Goal: Transaction & Acquisition: Purchase product/service

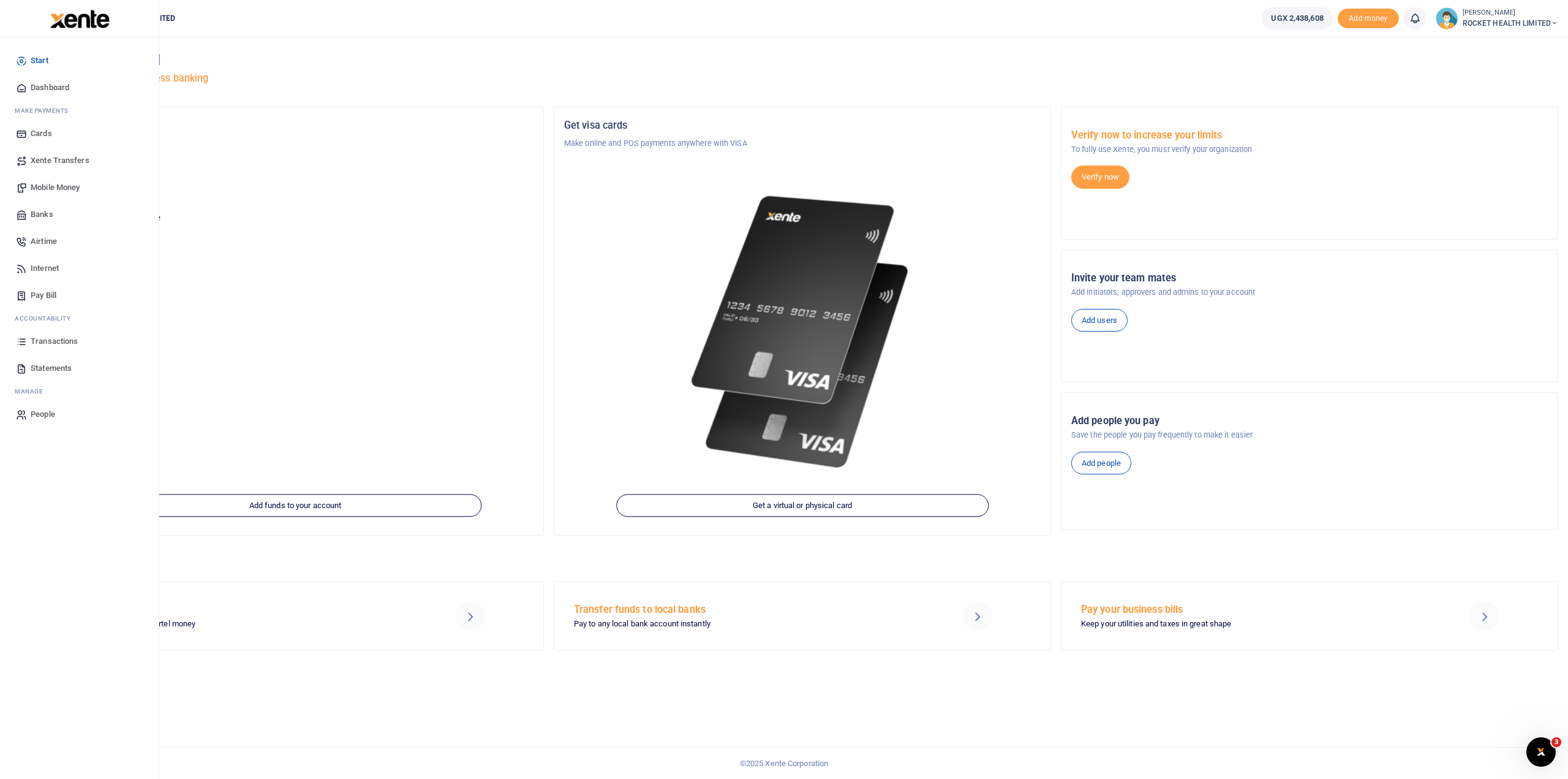
click at [48, 343] on span "Transactions" at bounding box center [54, 341] width 47 height 12
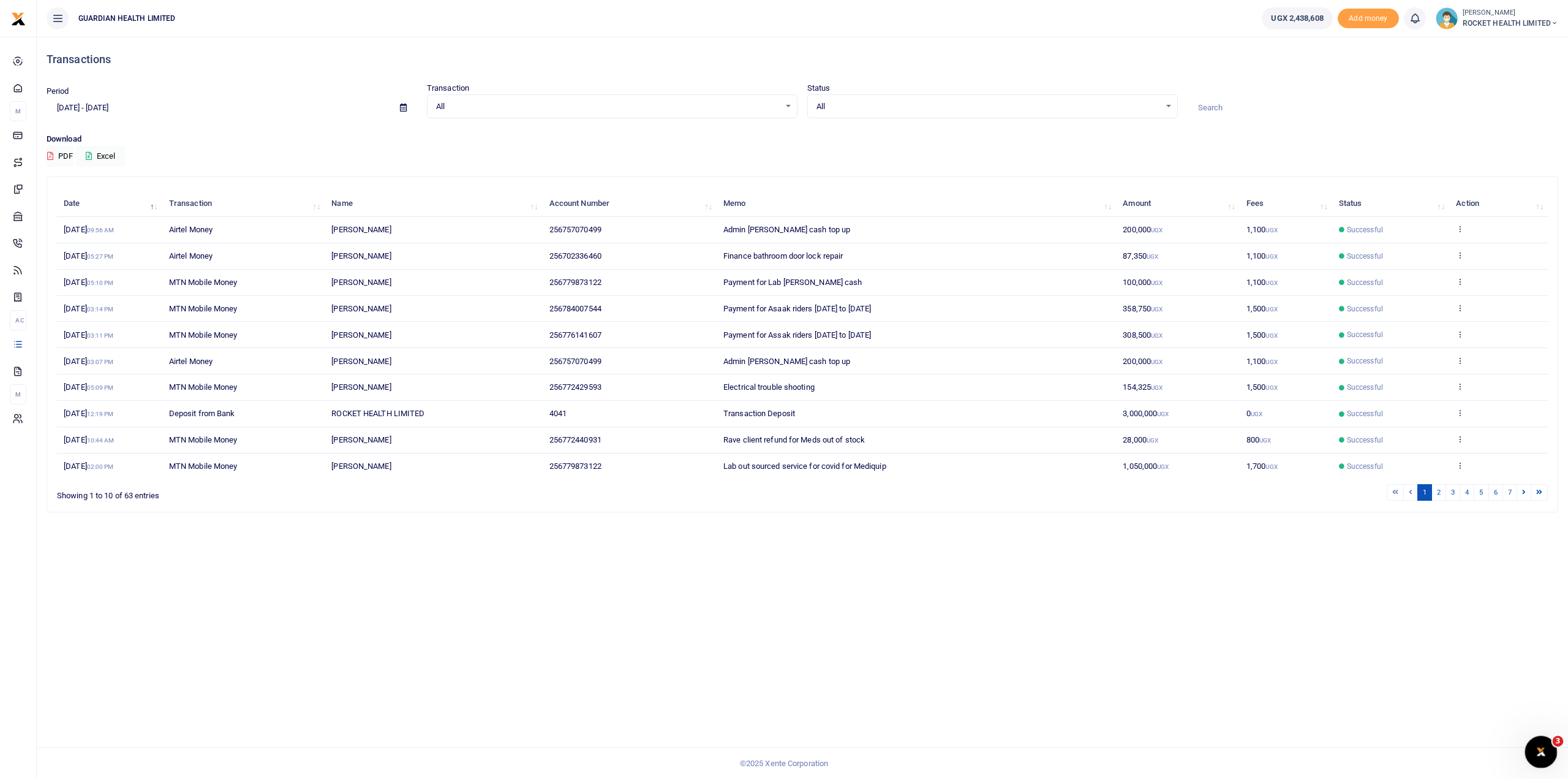
click at [1544, 737] on div "Open Intercom Messenger" at bounding box center [1539, 749] width 40 height 40
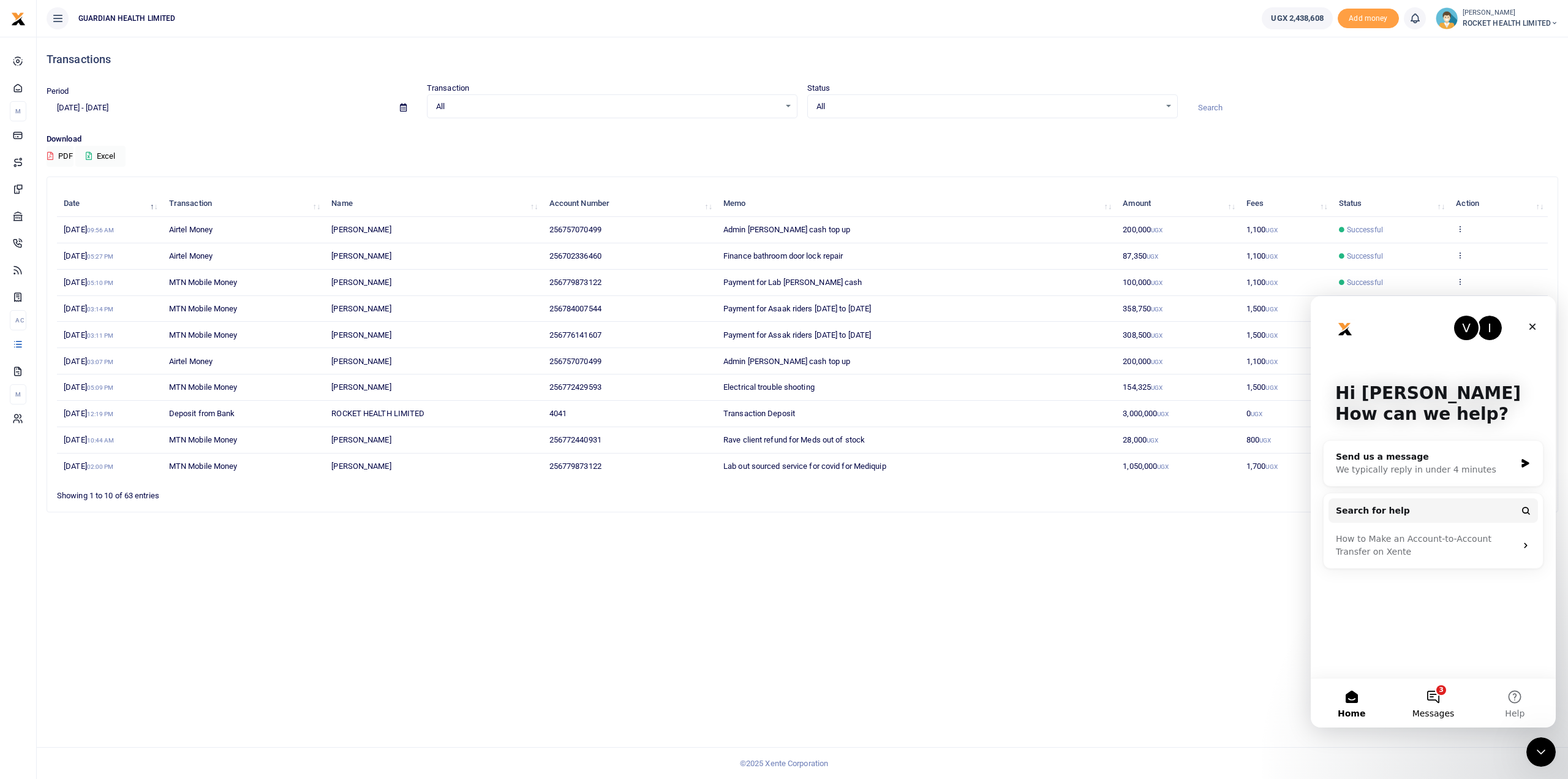
click at [1426, 709] on span "Messages" at bounding box center [1433, 713] width 42 height 9
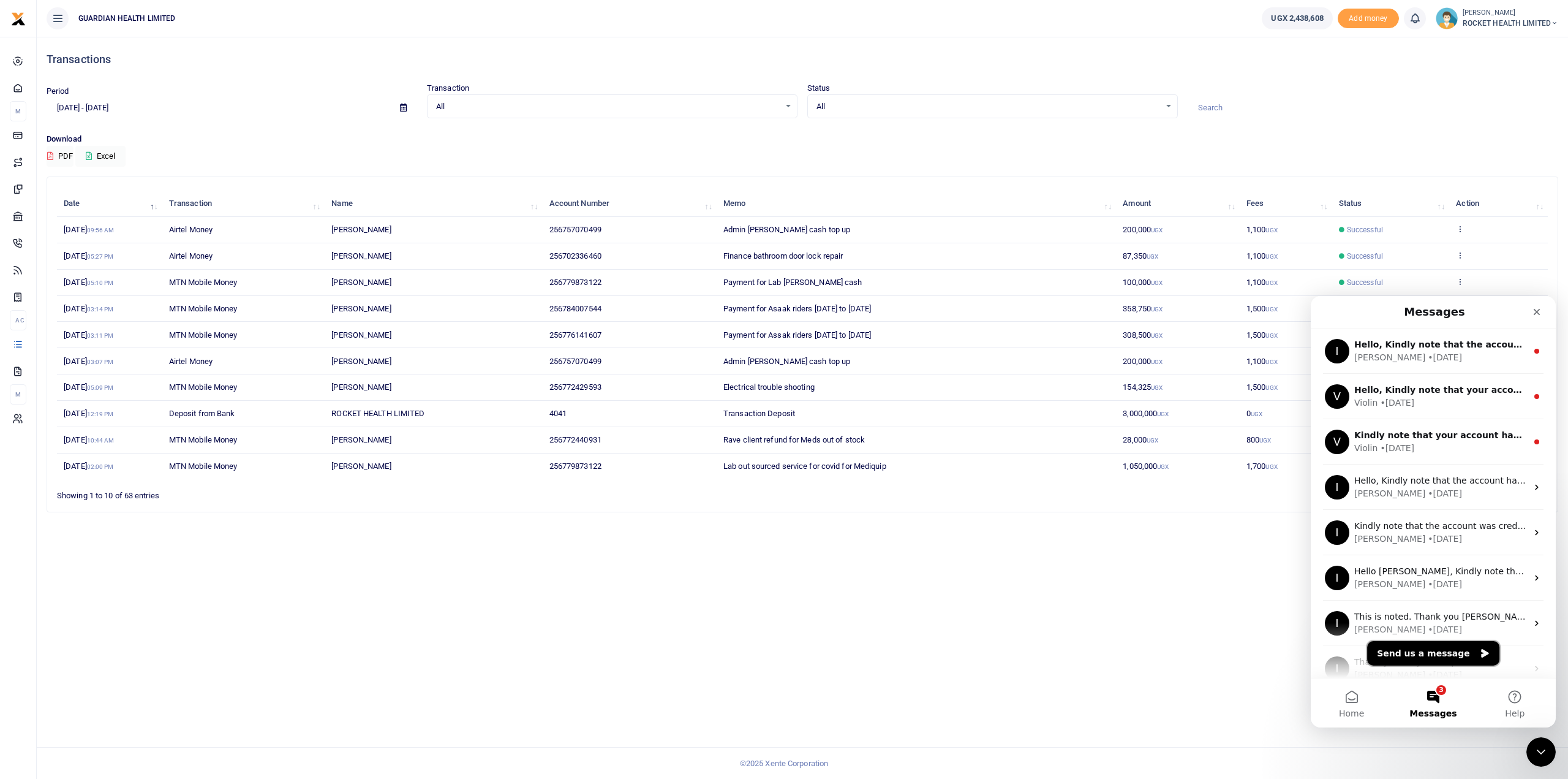
click at [1434, 653] on button "Send us a message" at bounding box center [1433, 653] width 132 height 25
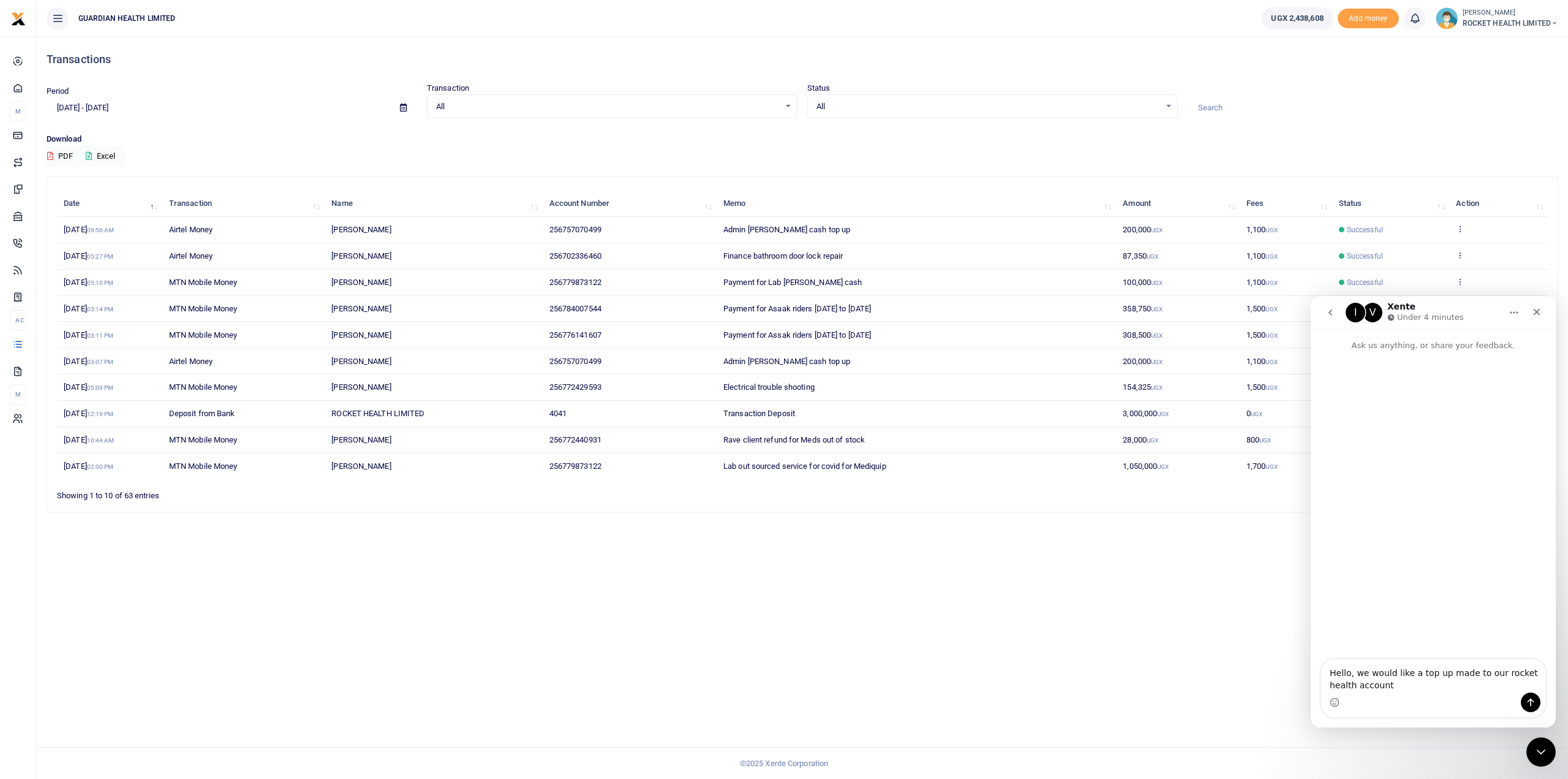
type textarea "Hello, we would like a top up made to our rocket health account"
click at [1530, 705] on icon "Send a message…" at bounding box center [1531, 702] width 7 height 8
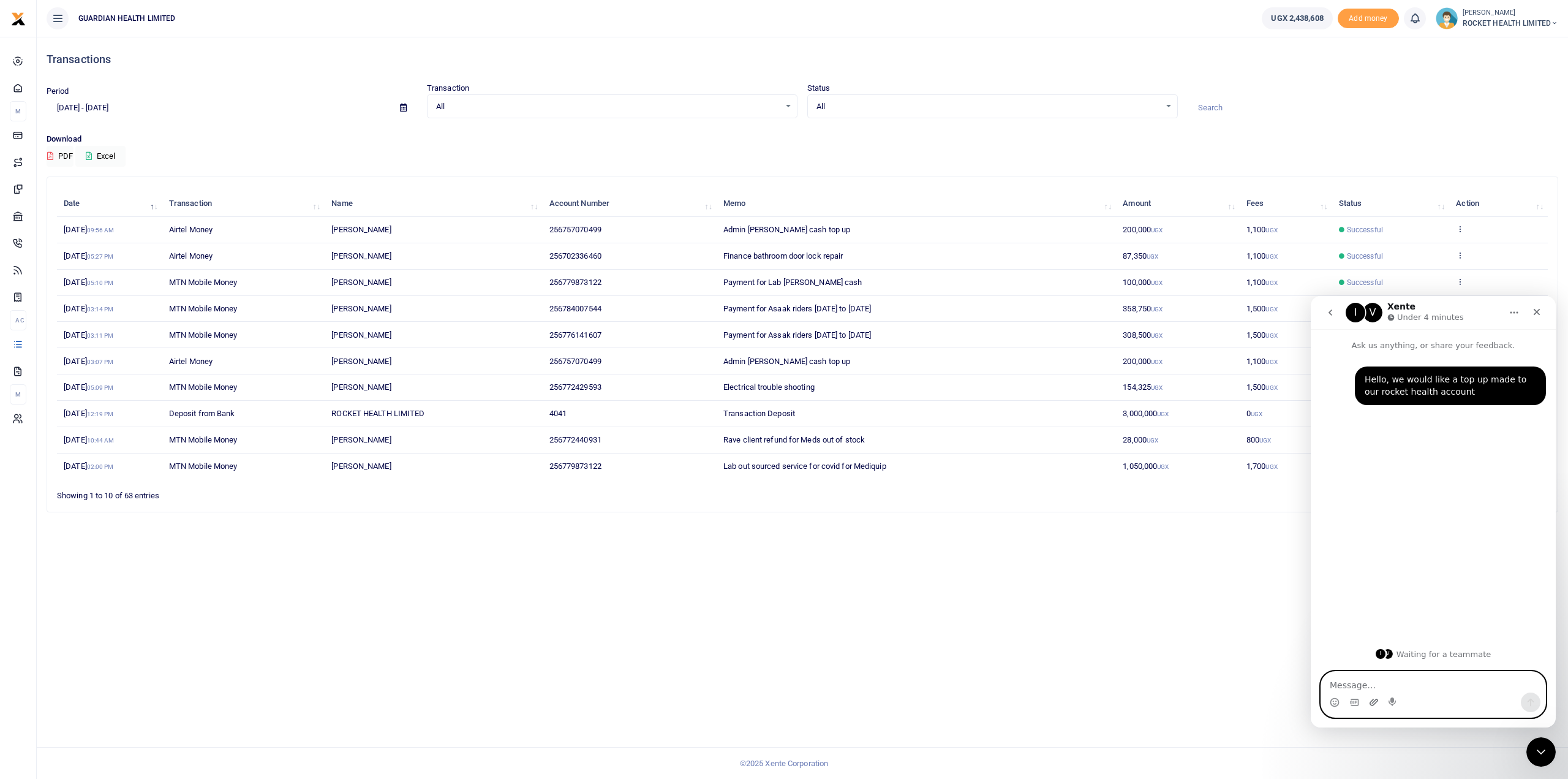
click at [1375, 700] on icon "Upload attachment" at bounding box center [1373, 702] width 10 height 10
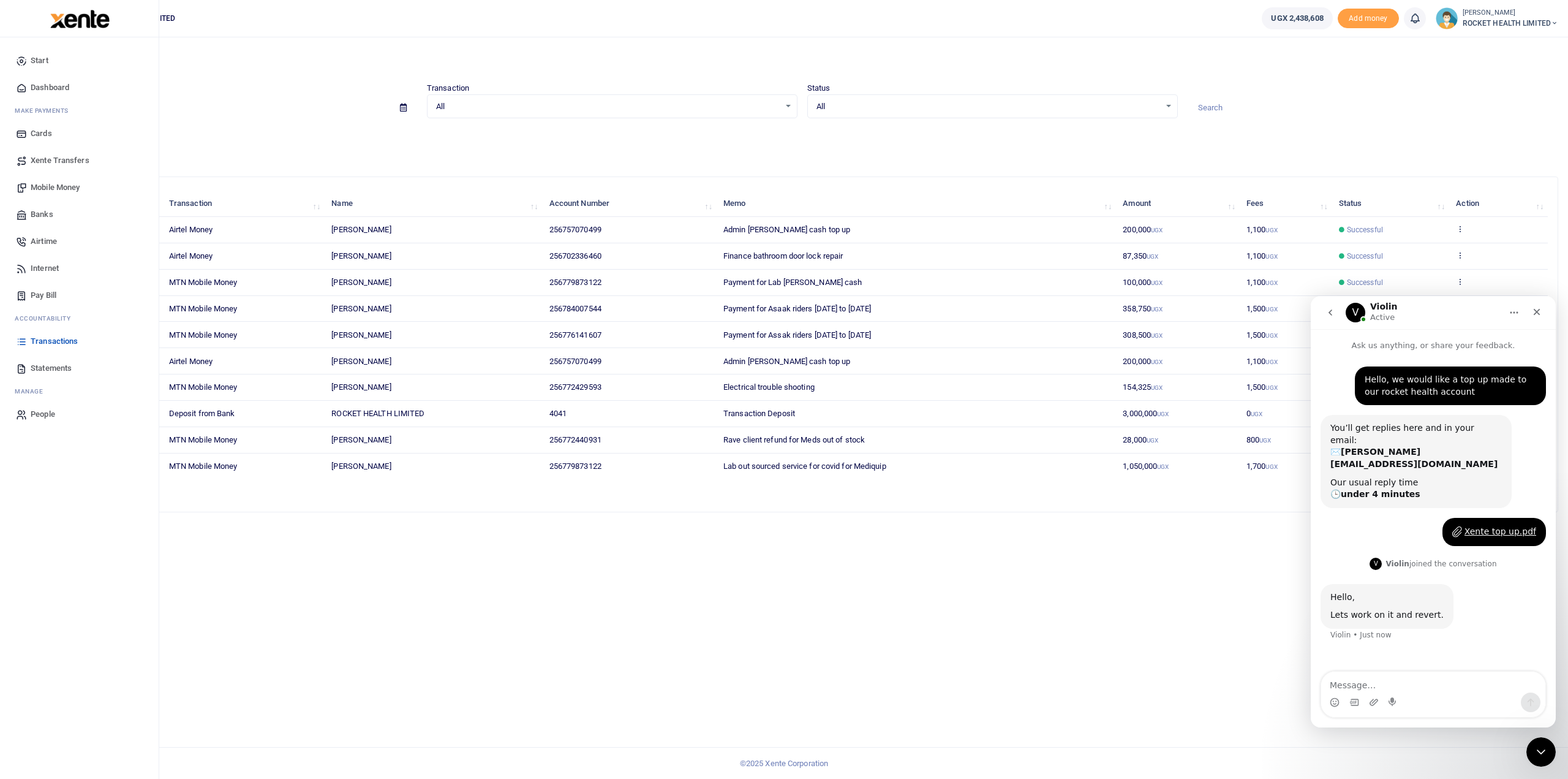
click at [60, 185] on span "Mobile Money" at bounding box center [55, 187] width 49 height 12
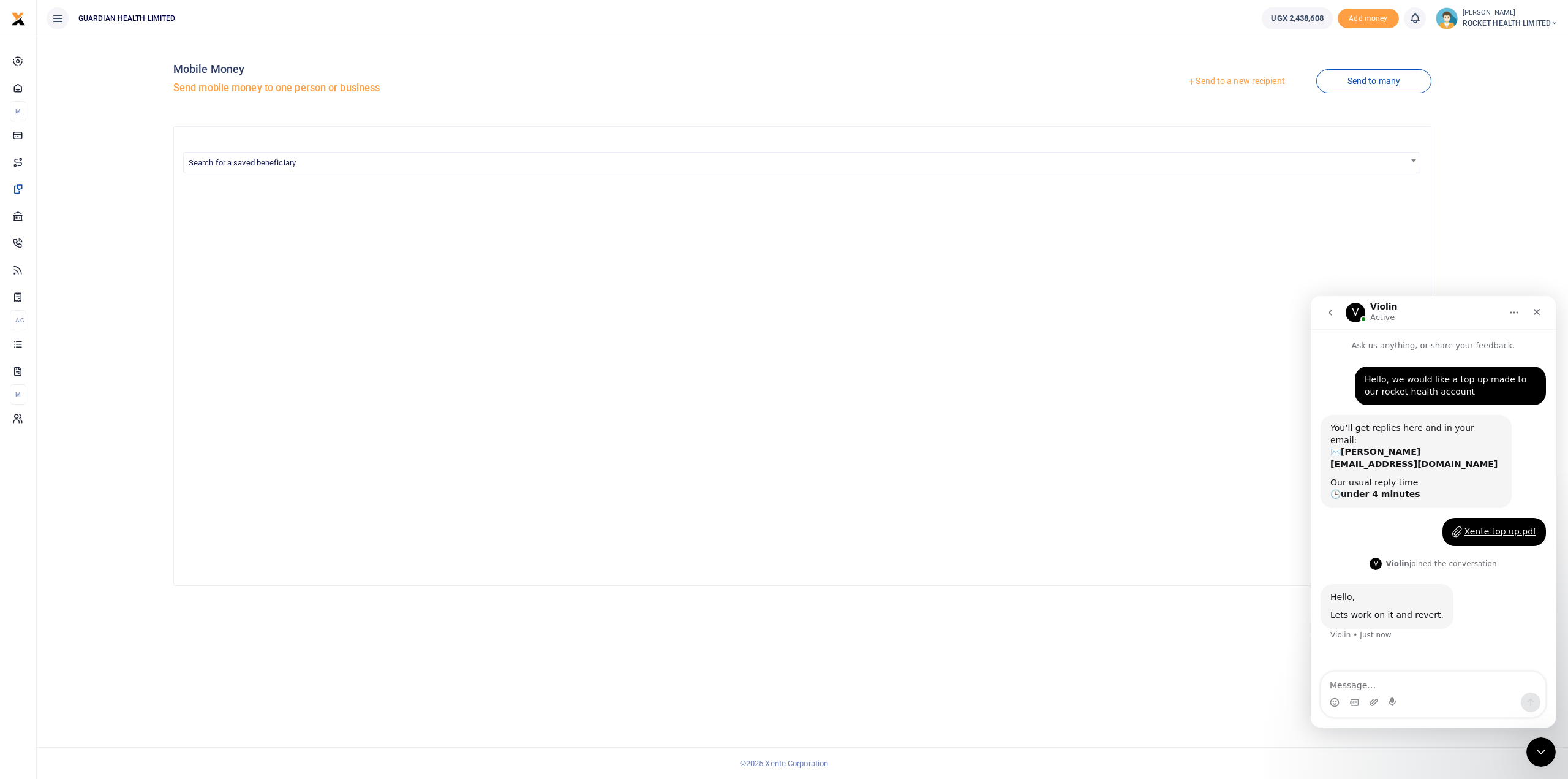
click at [1252, 81] on link "Send to a new recipient" at bounding box center [1235, 81] width 160 height 22
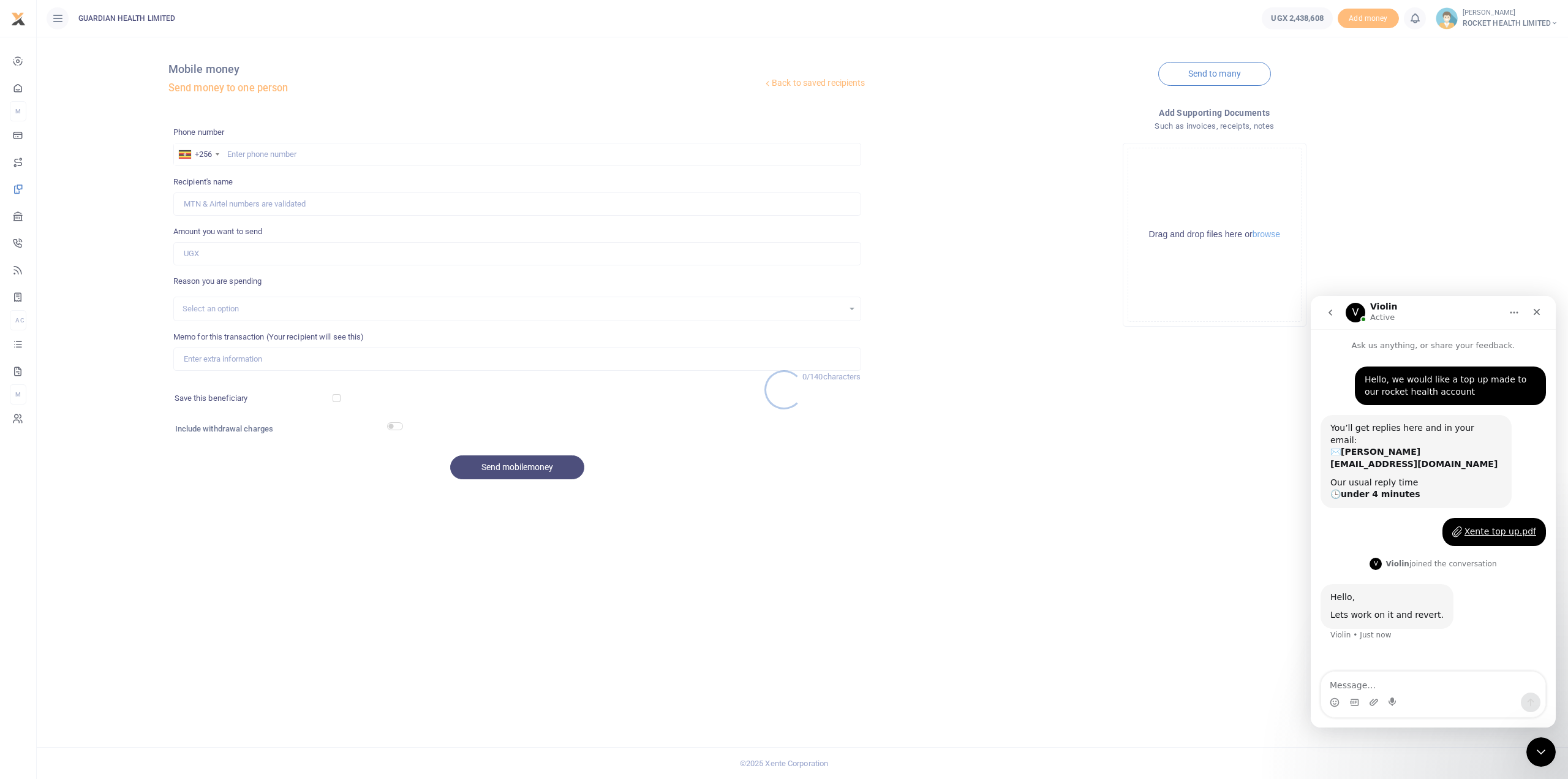
click at [247, 153] on div at bounding box center [784, 390] width 1568 height 779
click at [234, 152] on input "text" at bounding box center [517, 154] width 688 height 23
type input "782876206"
type input "Sally Adania"
type input "782876206"
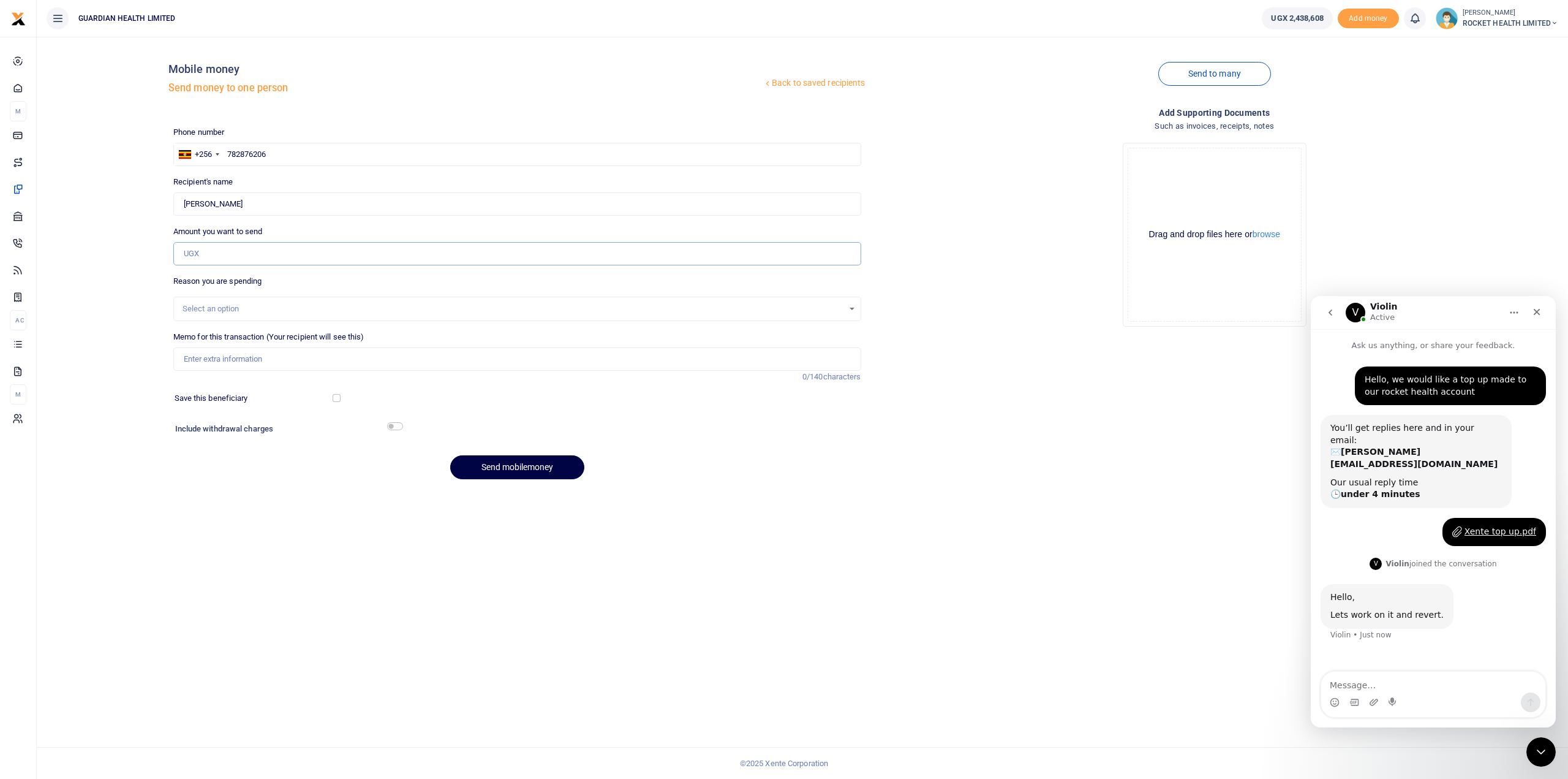
click at [201, 250] on input "Amount you want to send" at bounding box center [517, 253] width 688 height 23
type input "350,000"
click at [220, 308] on div "Select an option" at bounding box center [512, 308] width 661 height 12
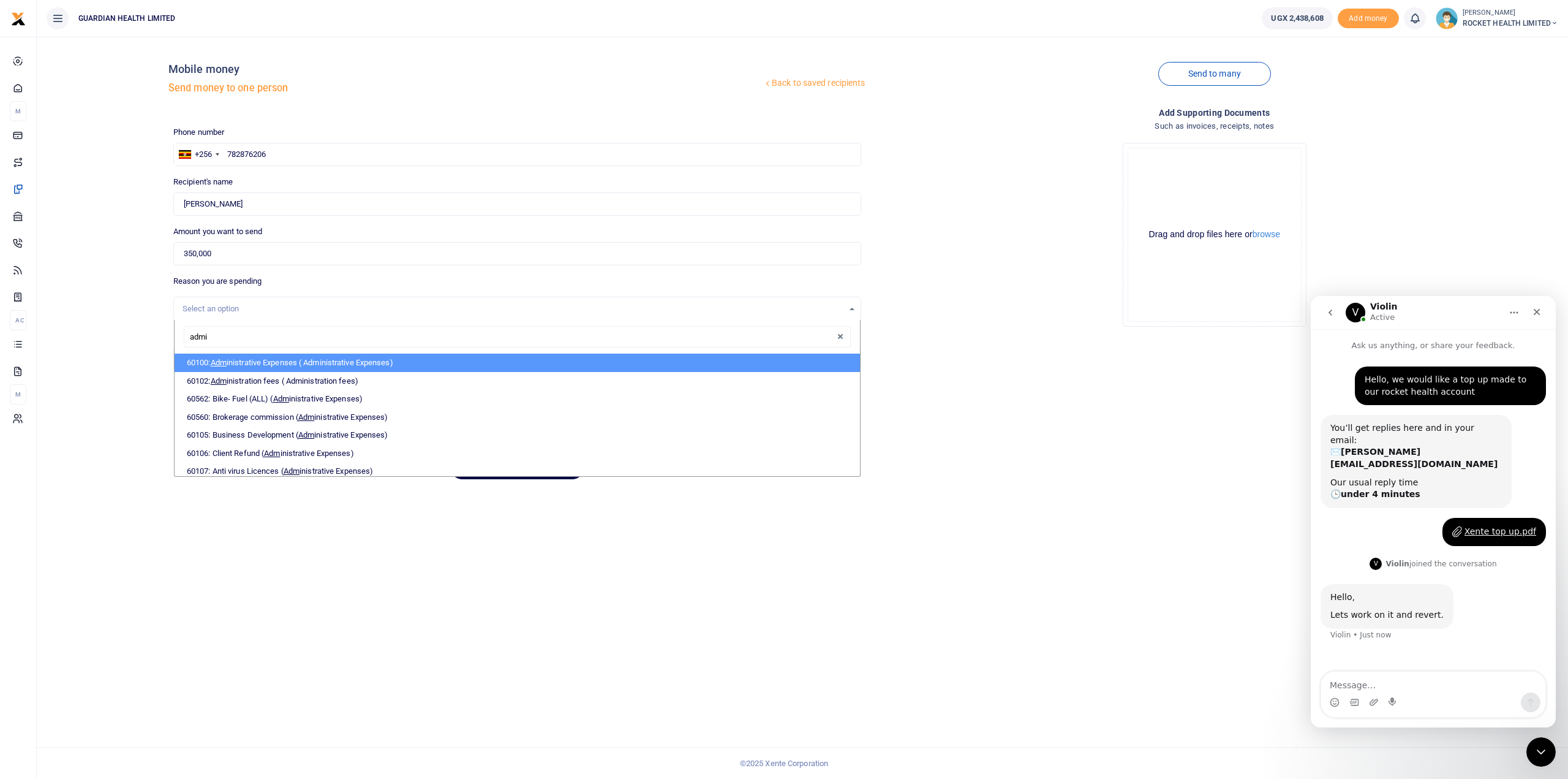
type input "admin"
click at [273, 366] on li "60100: Admin istrative Expenses ( Administrative Expenses)" at bounding box center [517, 362] width 686 height 18
select select "5406"
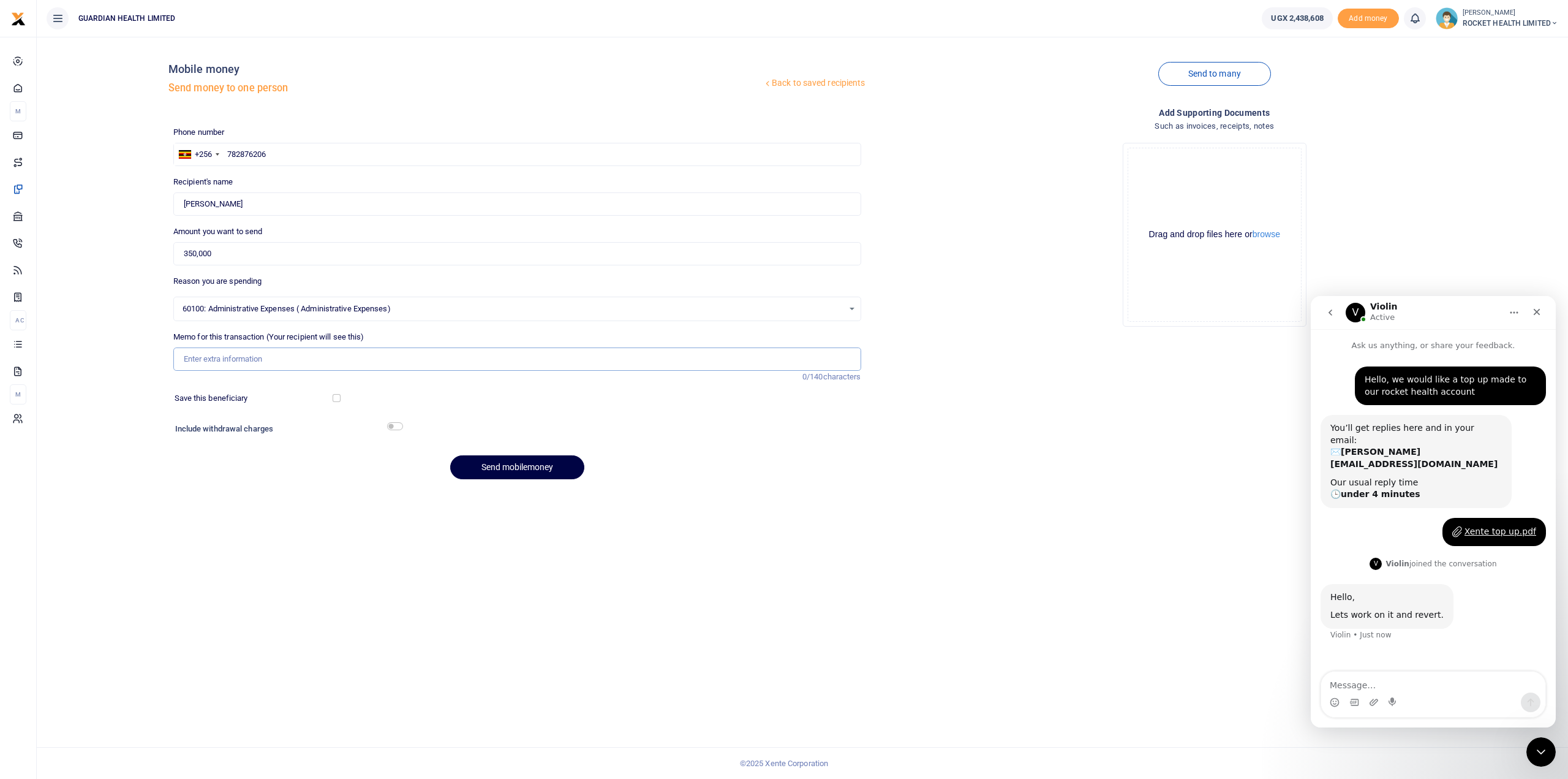
click at [220, 360] on input "Memo for this transaction (Your recipient will see this)" at bounding box center [517, 359] width 688 height 23
type input "Cleaning services Aug 2025"
click at [331, 396] on div "Save this beneficiary" at bounding box center [255, 398] width 171 height 12
click at [339, 394] on input "checkbox" at bounding box center [337, 398] width 8 height 8
checkbox input "true"
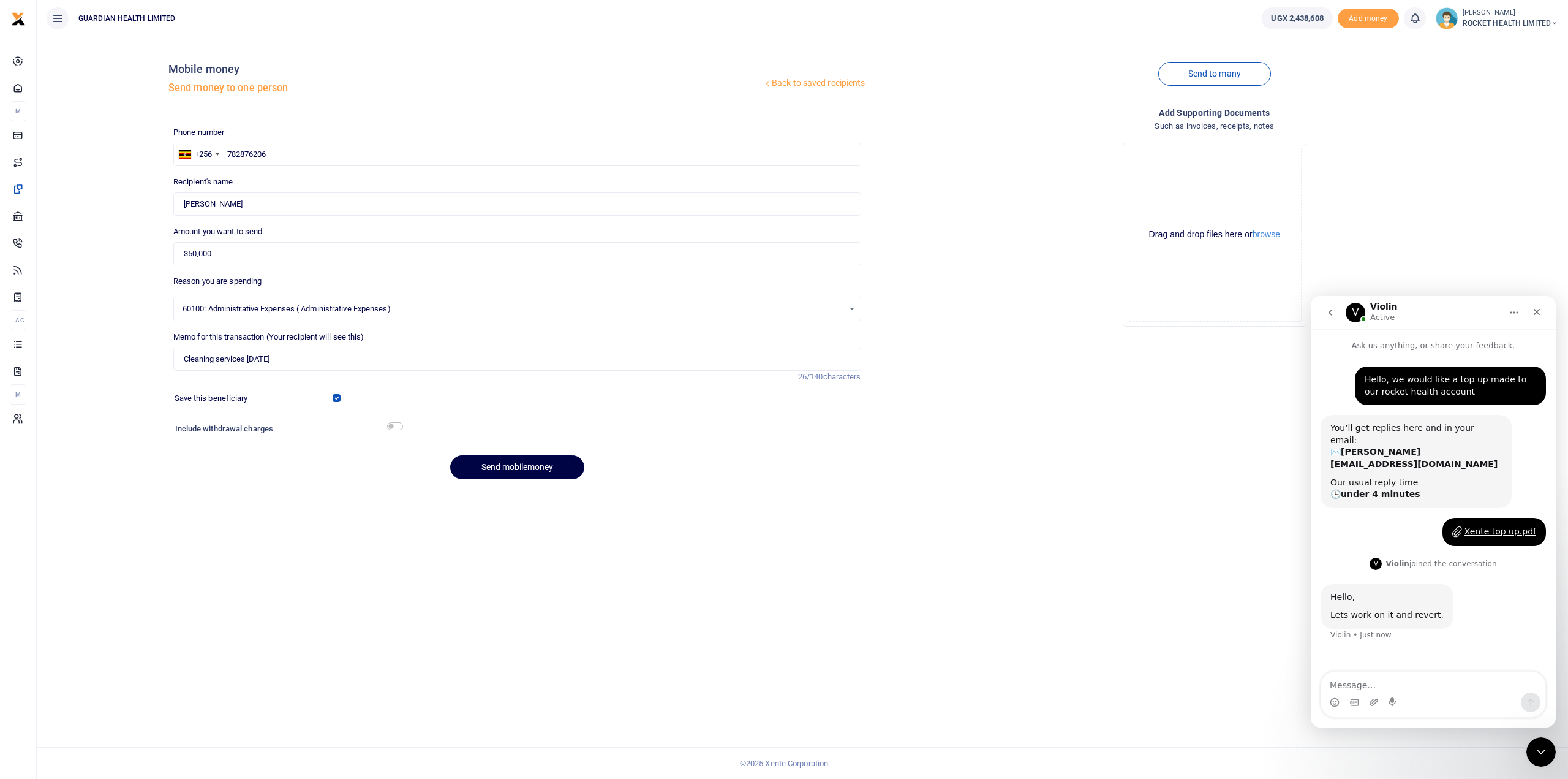
click at [406, 424] on div at bounding box center [604, 430] width 406 height 19
click at [400, 427] on input "checkbox" at bounding box center [395, 426] width 16 height 8
checkbox input "true"
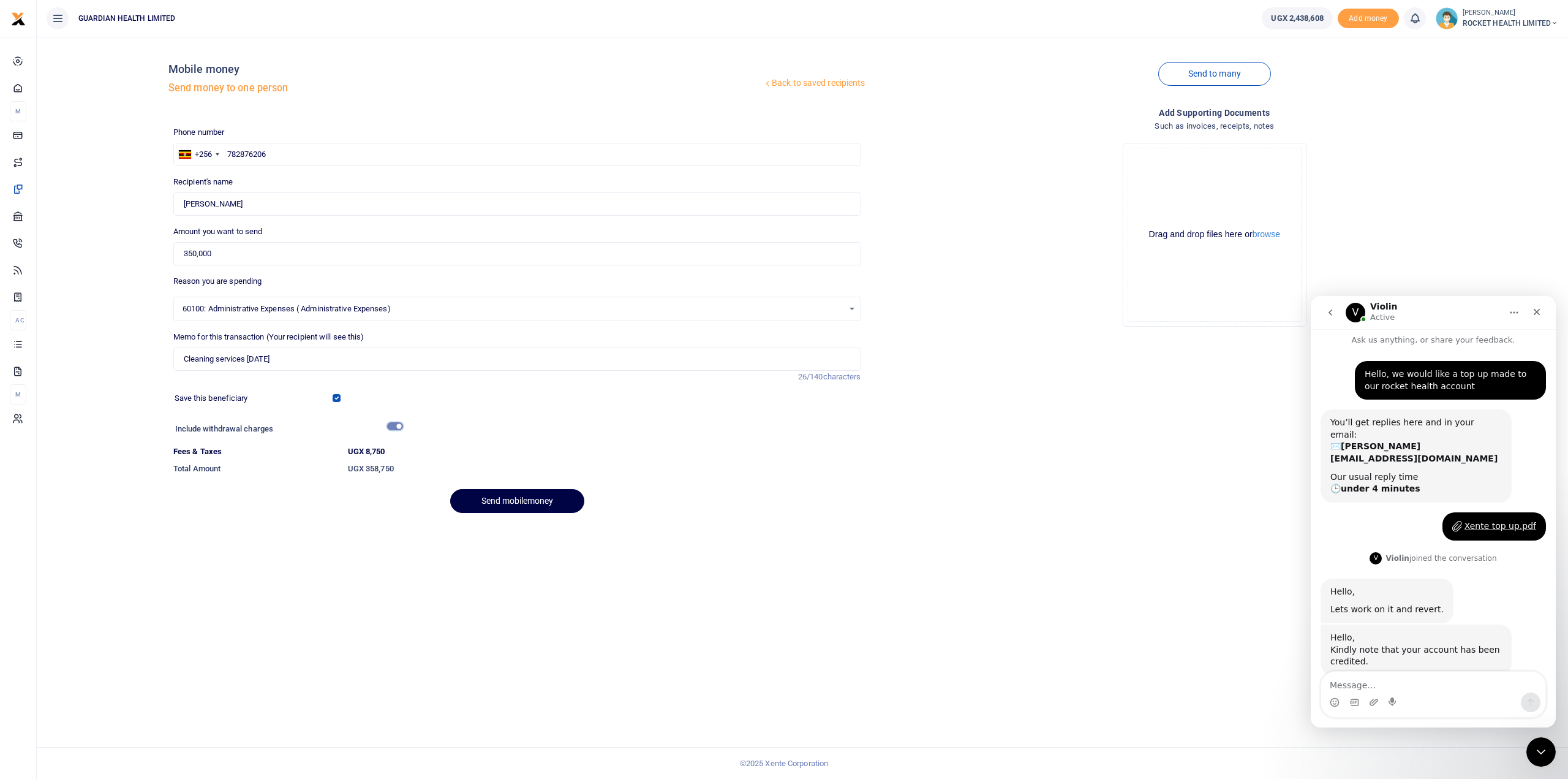
scroll to position [10, 0]
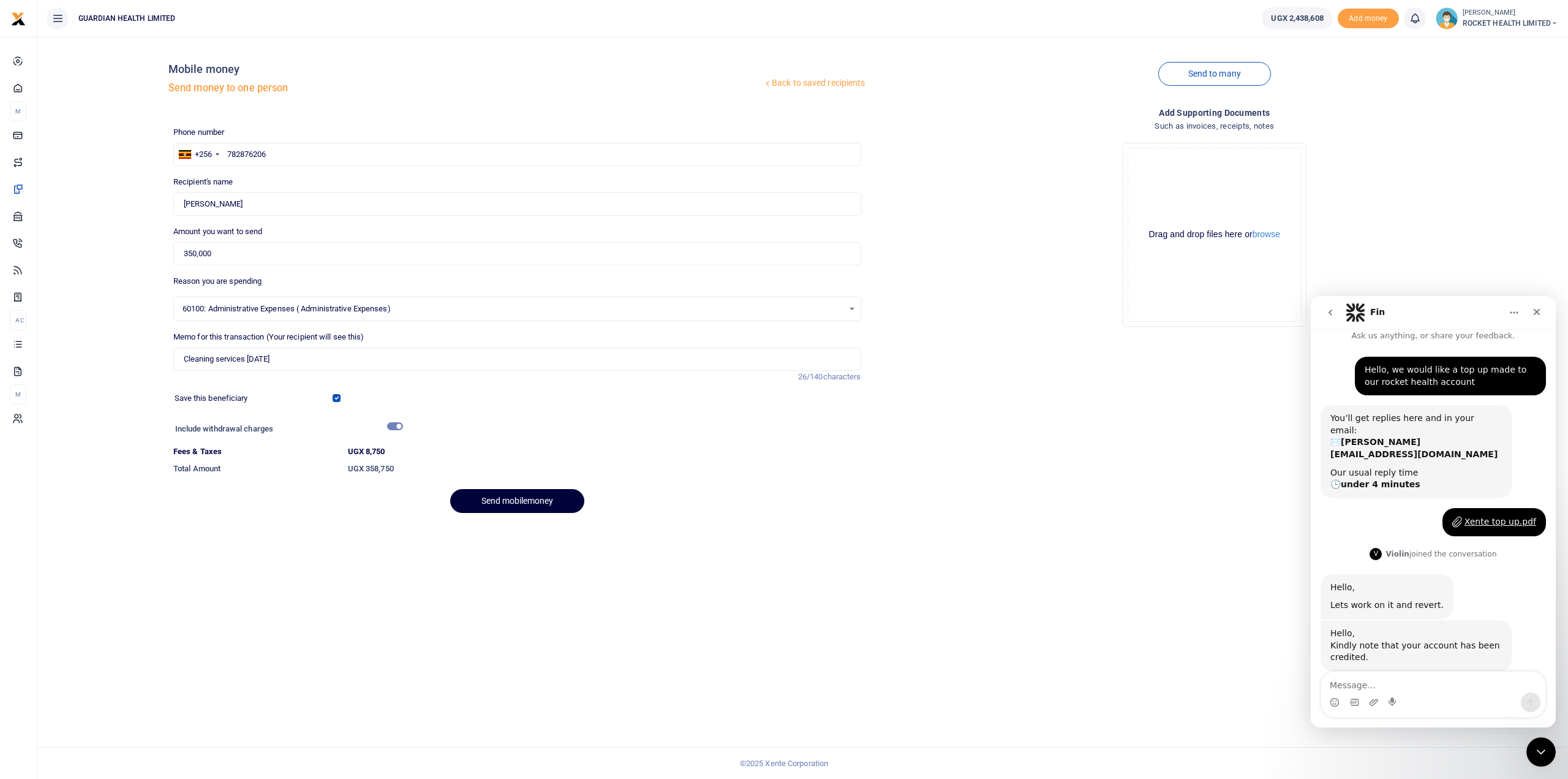
click at [517, 500] on button "Send mobilemoney" at bounding box center [517, 501] width 134 height 24
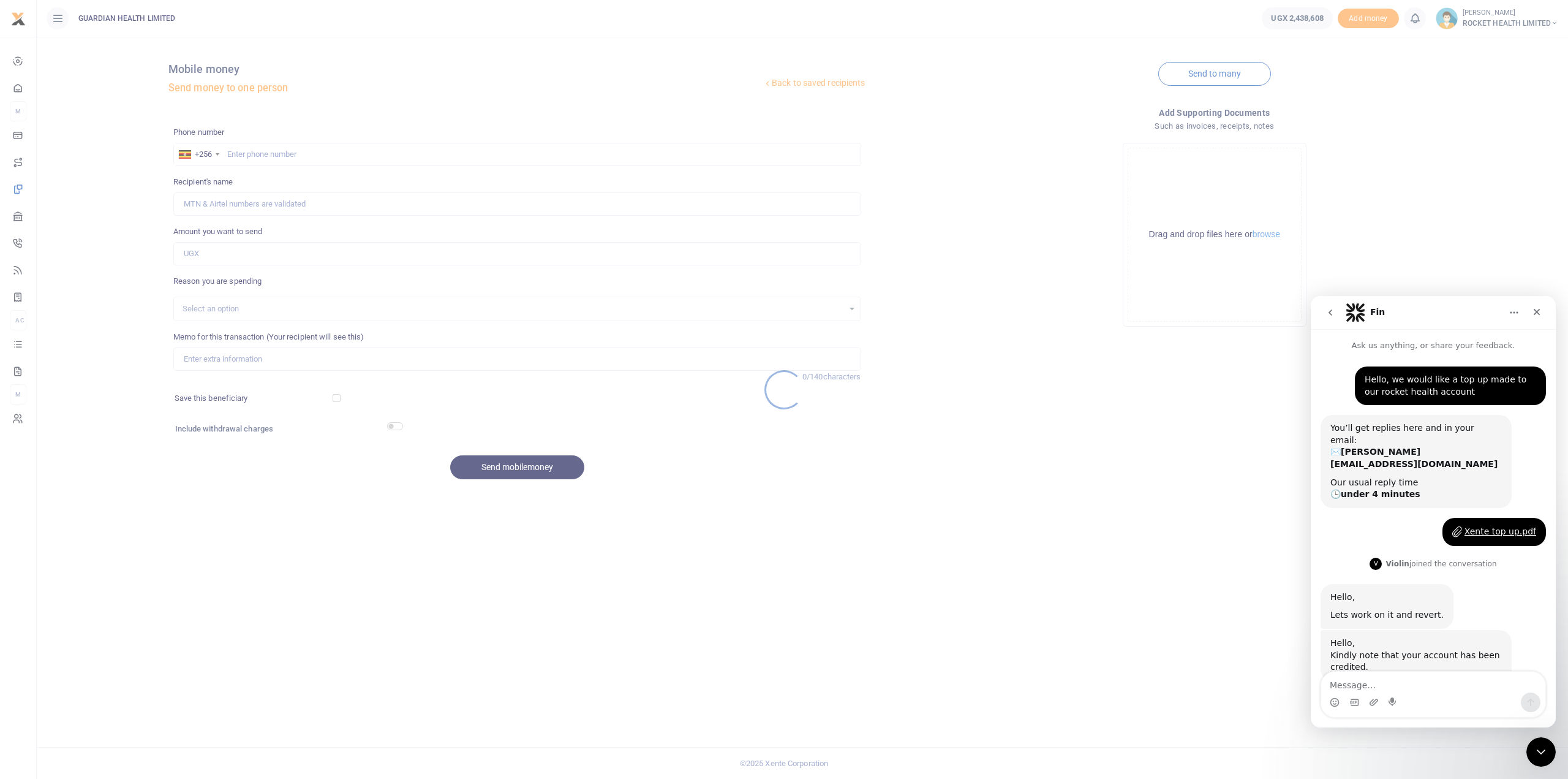
scroll to position [10, 0]
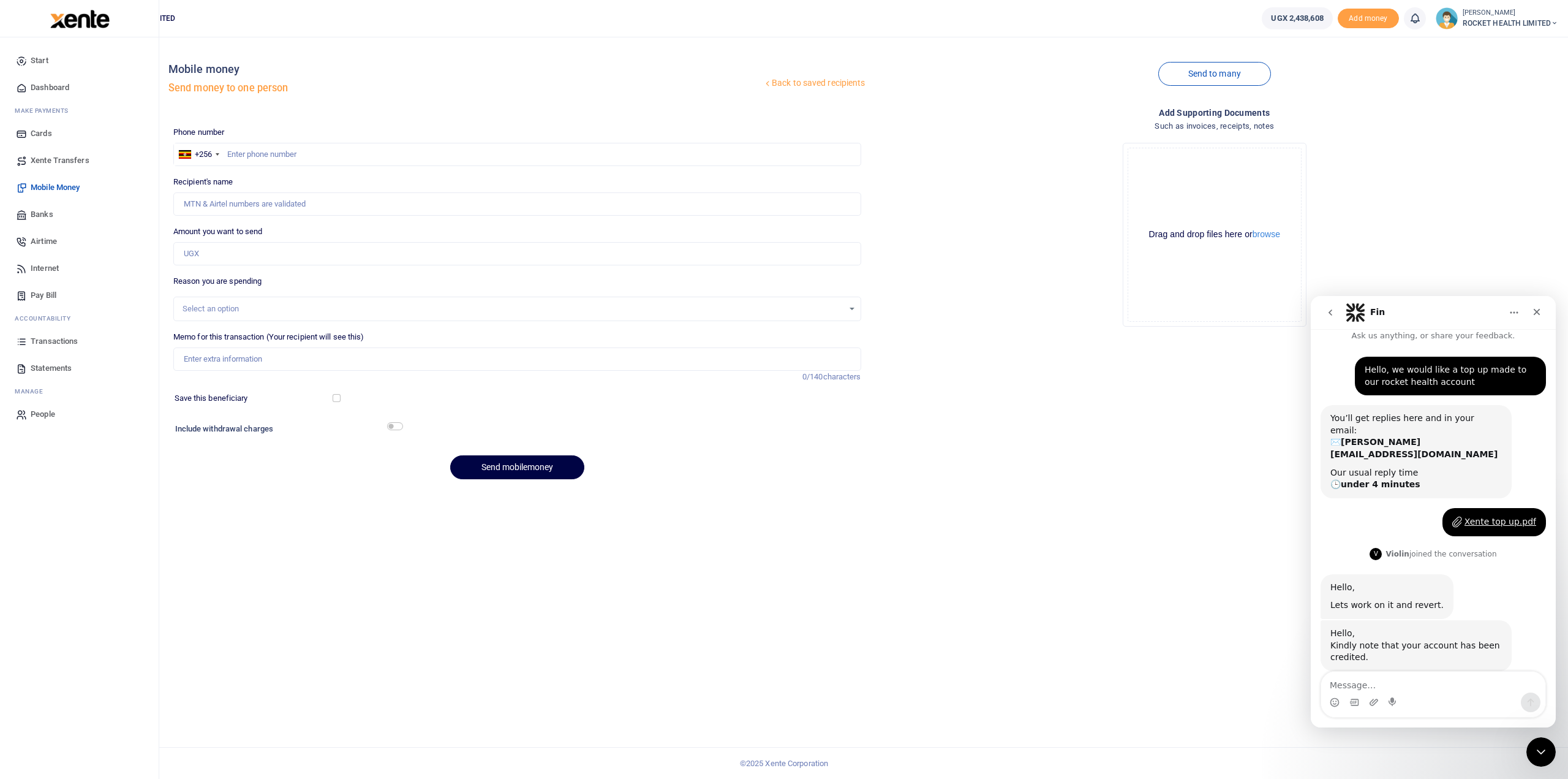
click at [48, 89] on span "Dashboard" at bounding box center [50, 87] width 38 height 12
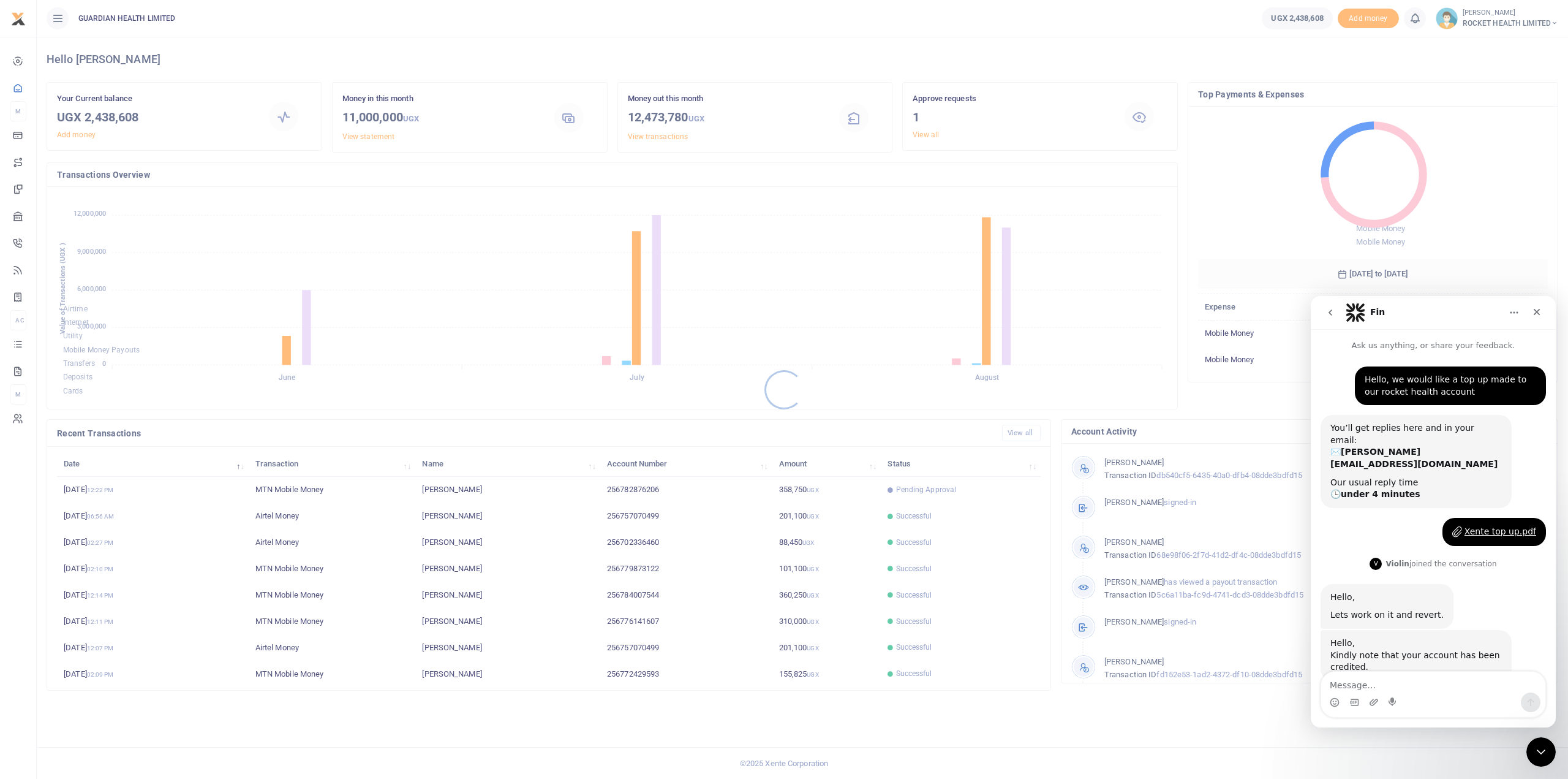
scroll to position [10, 0]
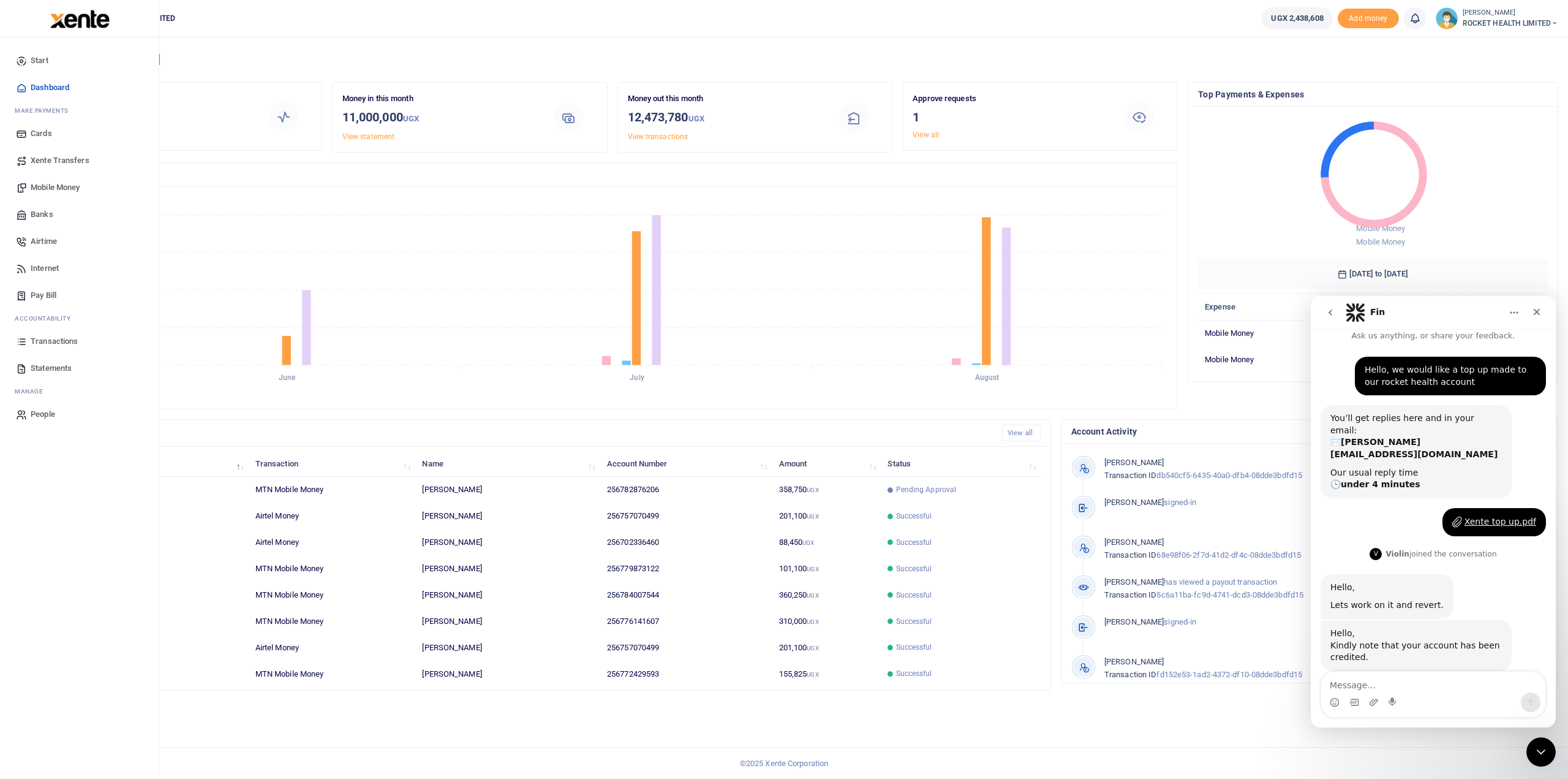
click at [48, 342] on span "Transactions" at bounding box center [54, 341] width 47 height 12
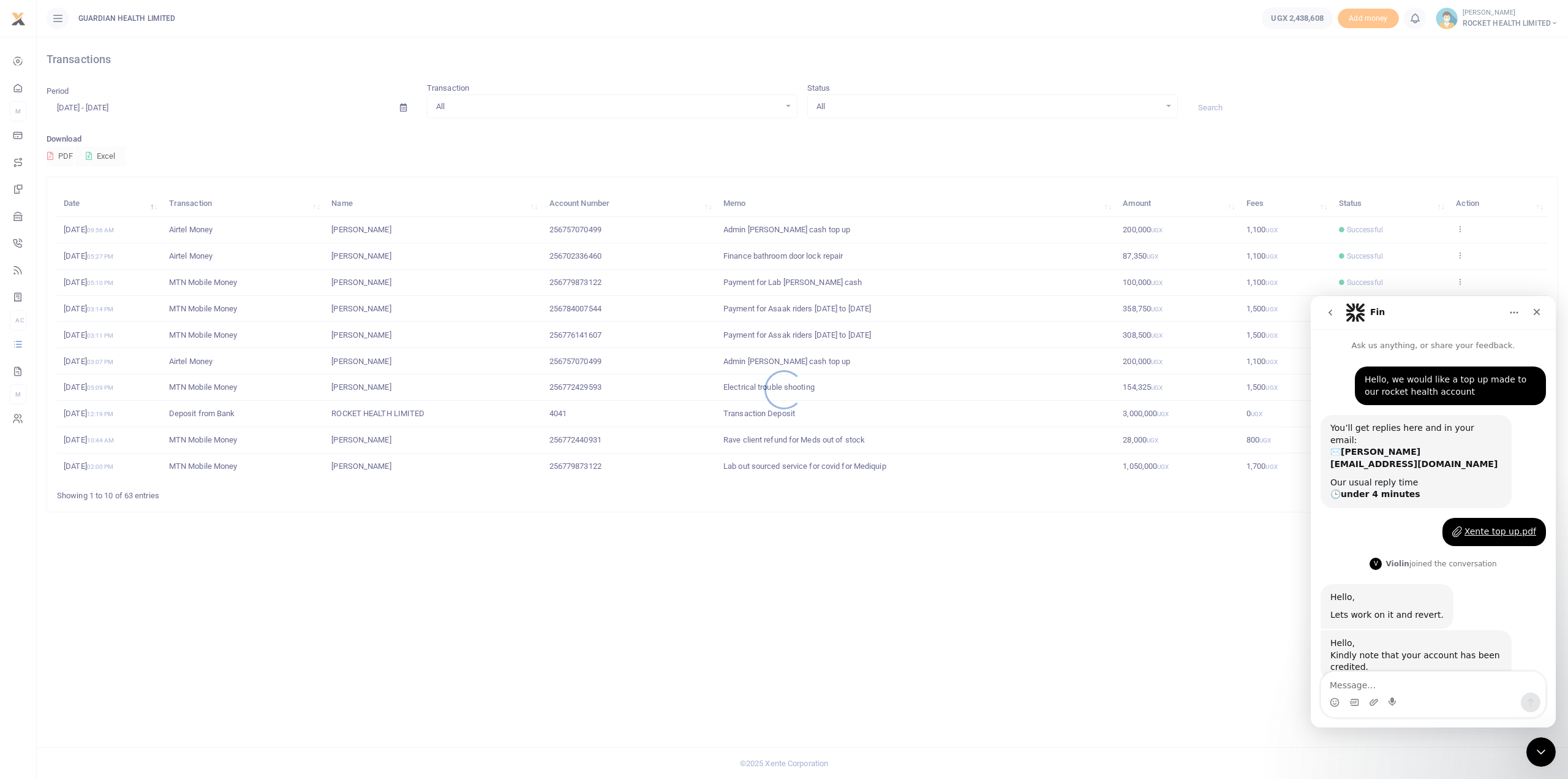
scroll to position [10, 0]
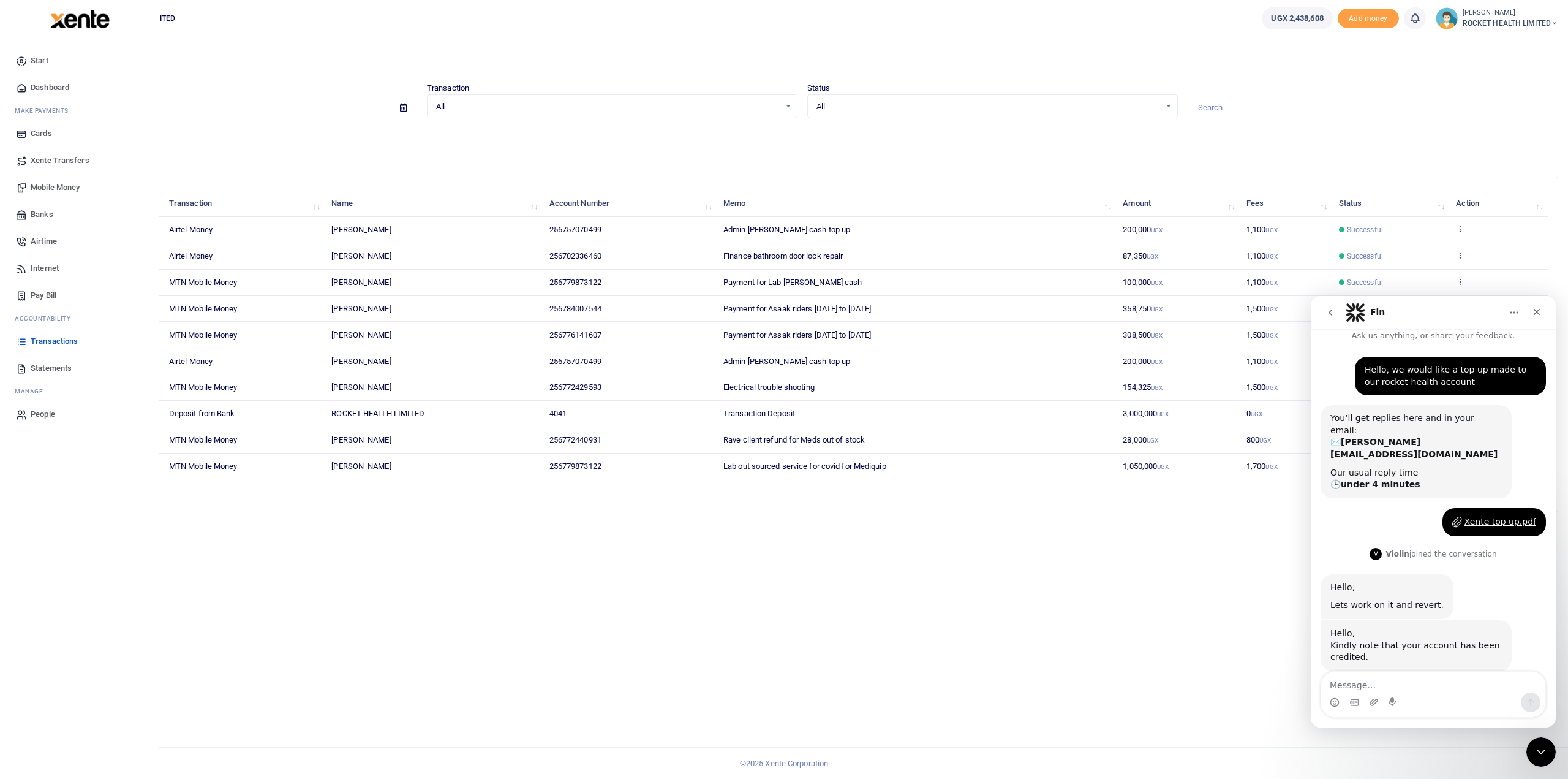
click at [43, 83] on span "Dashboard" at bounding box center [50, 87] width 38 height 12
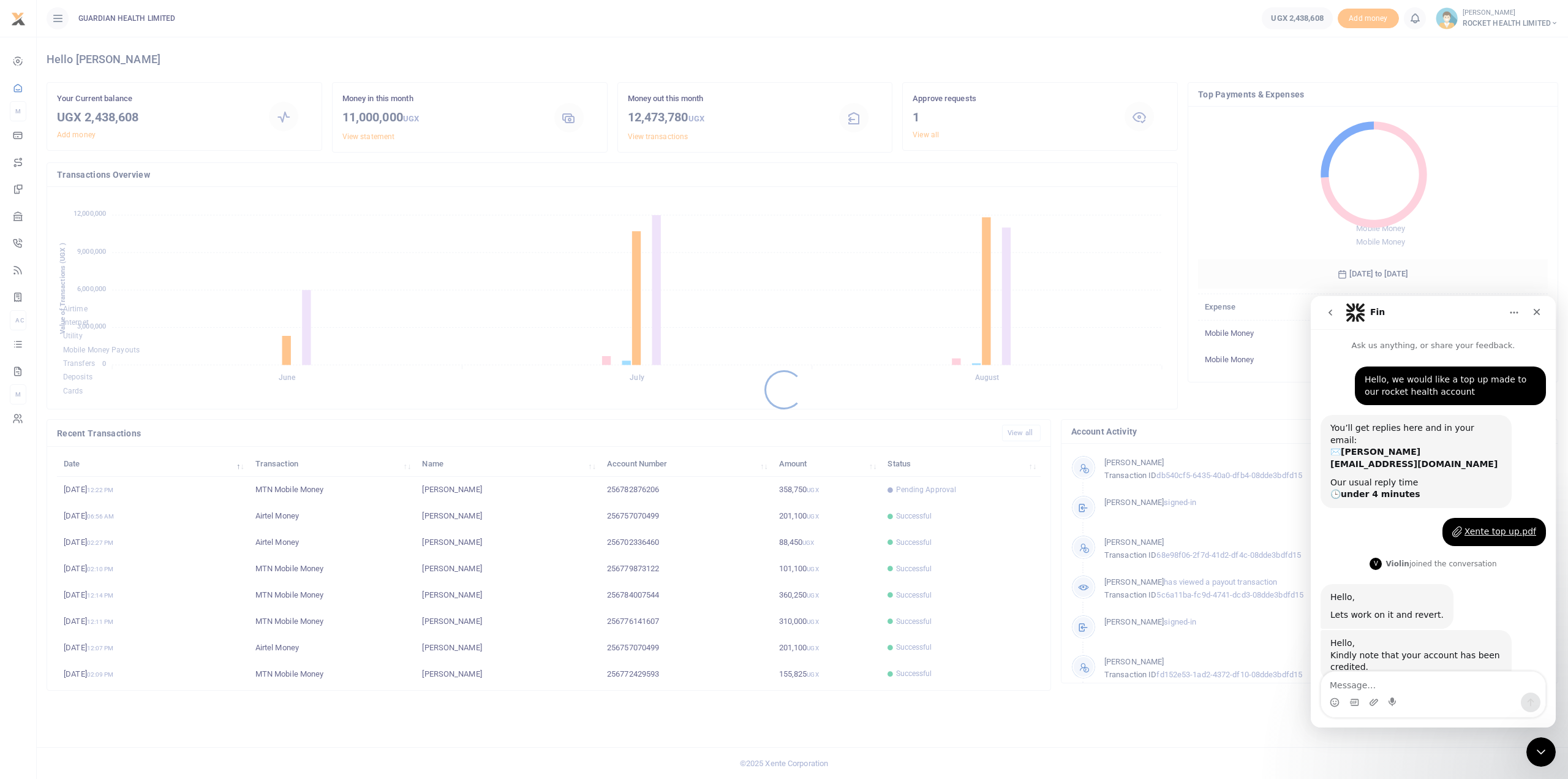
scroll to position [10, 0]
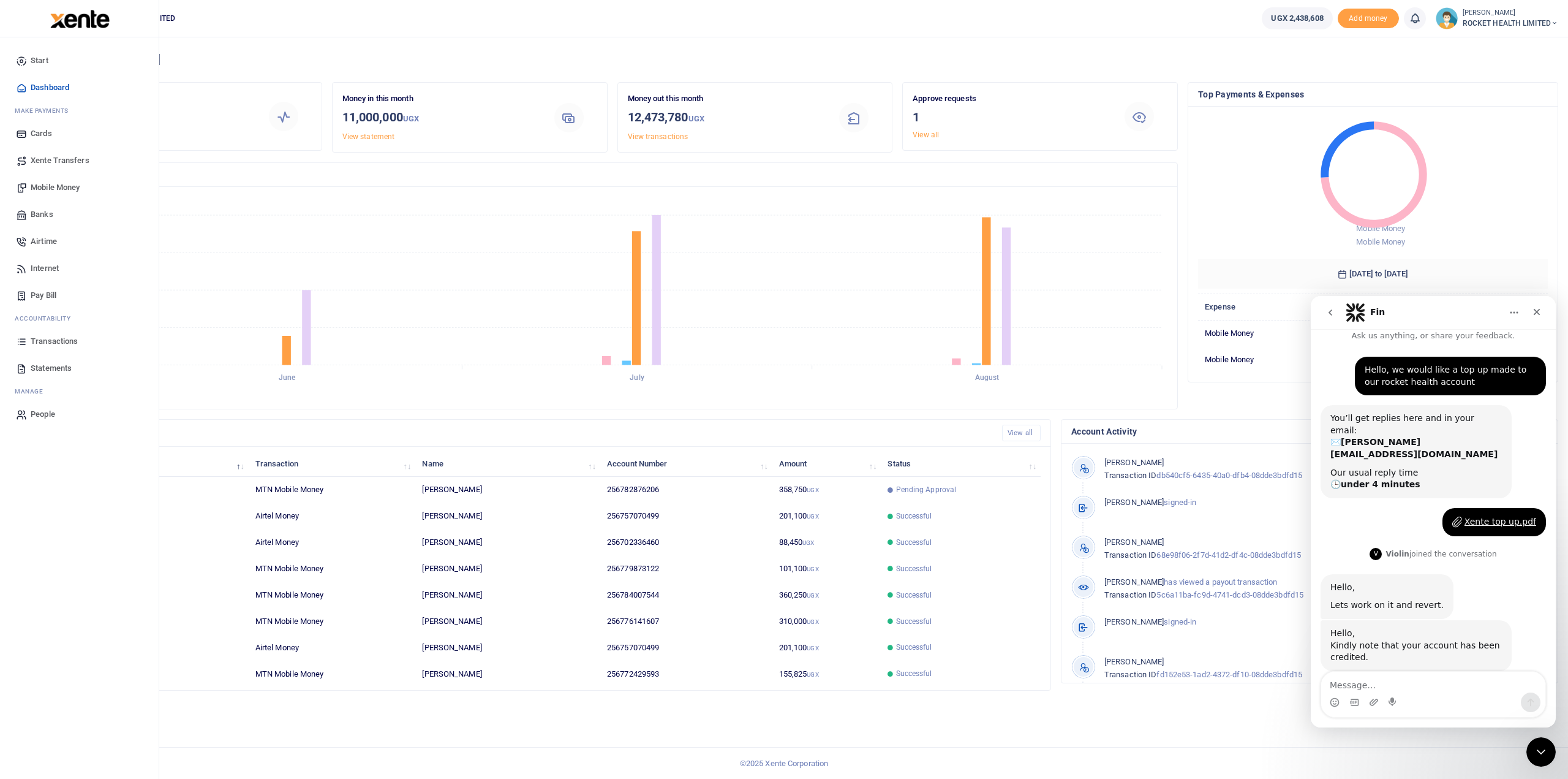
click at [47, 184] on span "Mobile Money" at bounding box center [55, 187] width 49 height 12
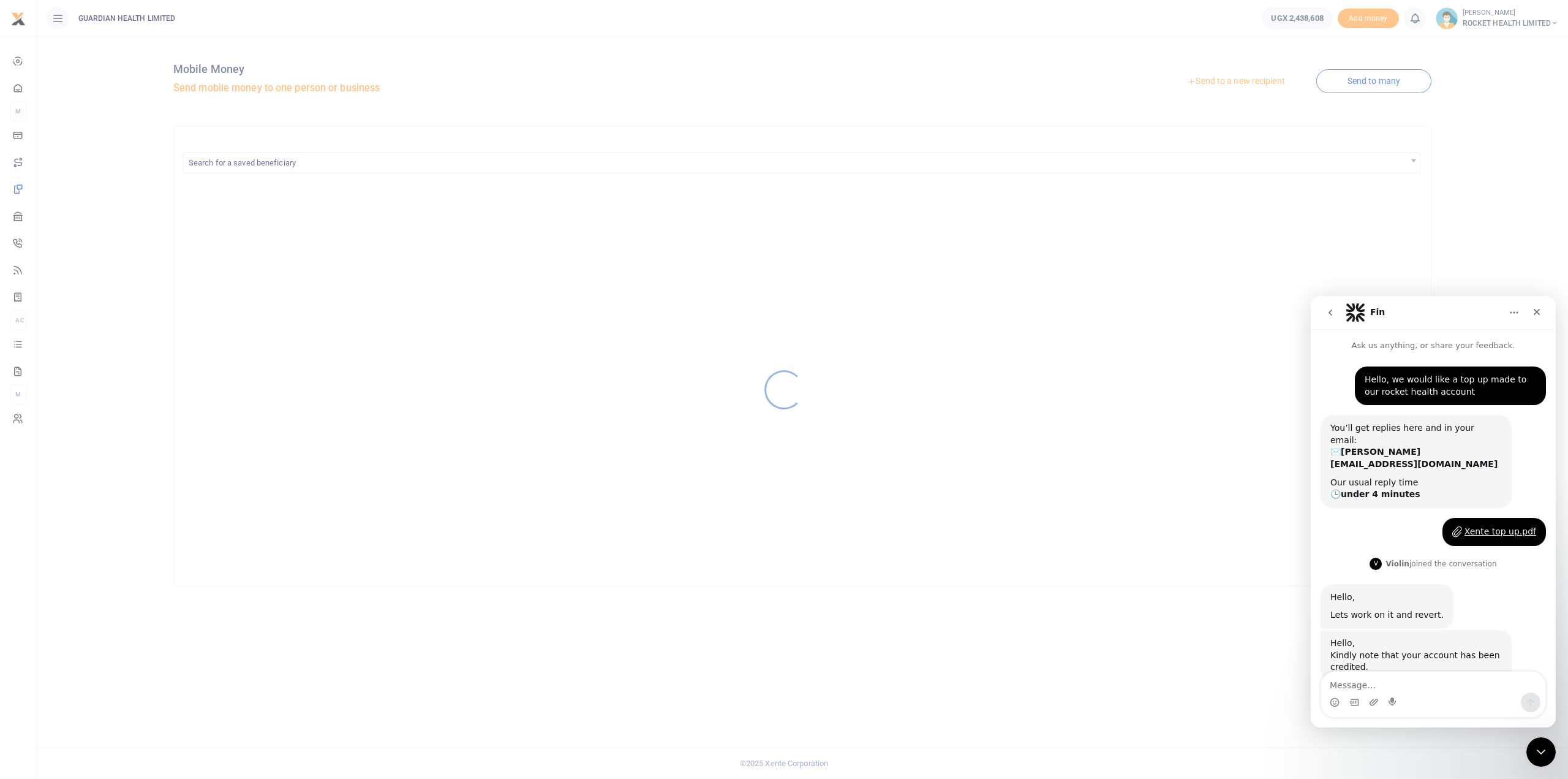
scroll to position [10, 0]
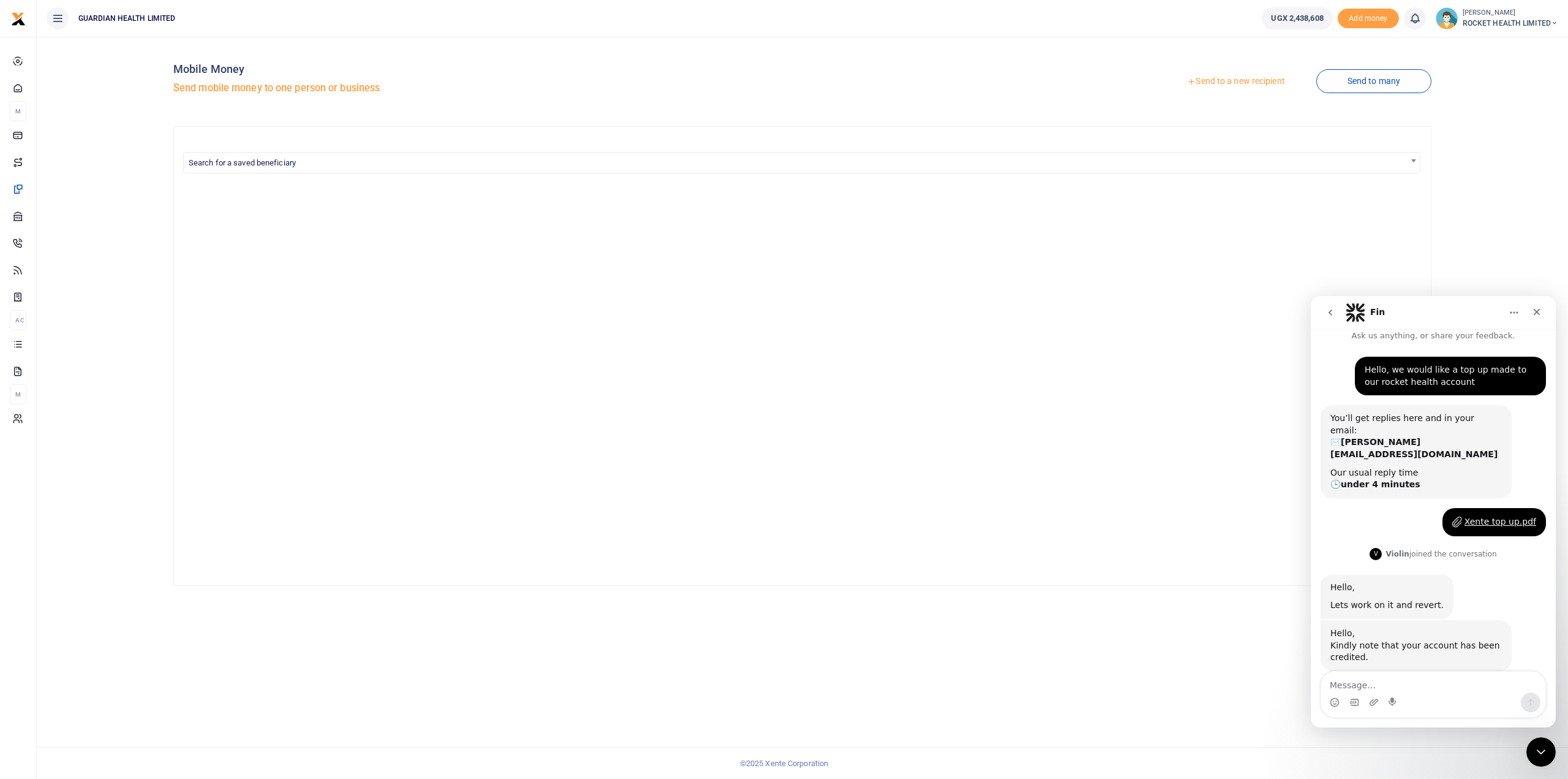
click at [1390, 675] on textarea "Message…" at bounding box center [1433, 682] width 224 height 21
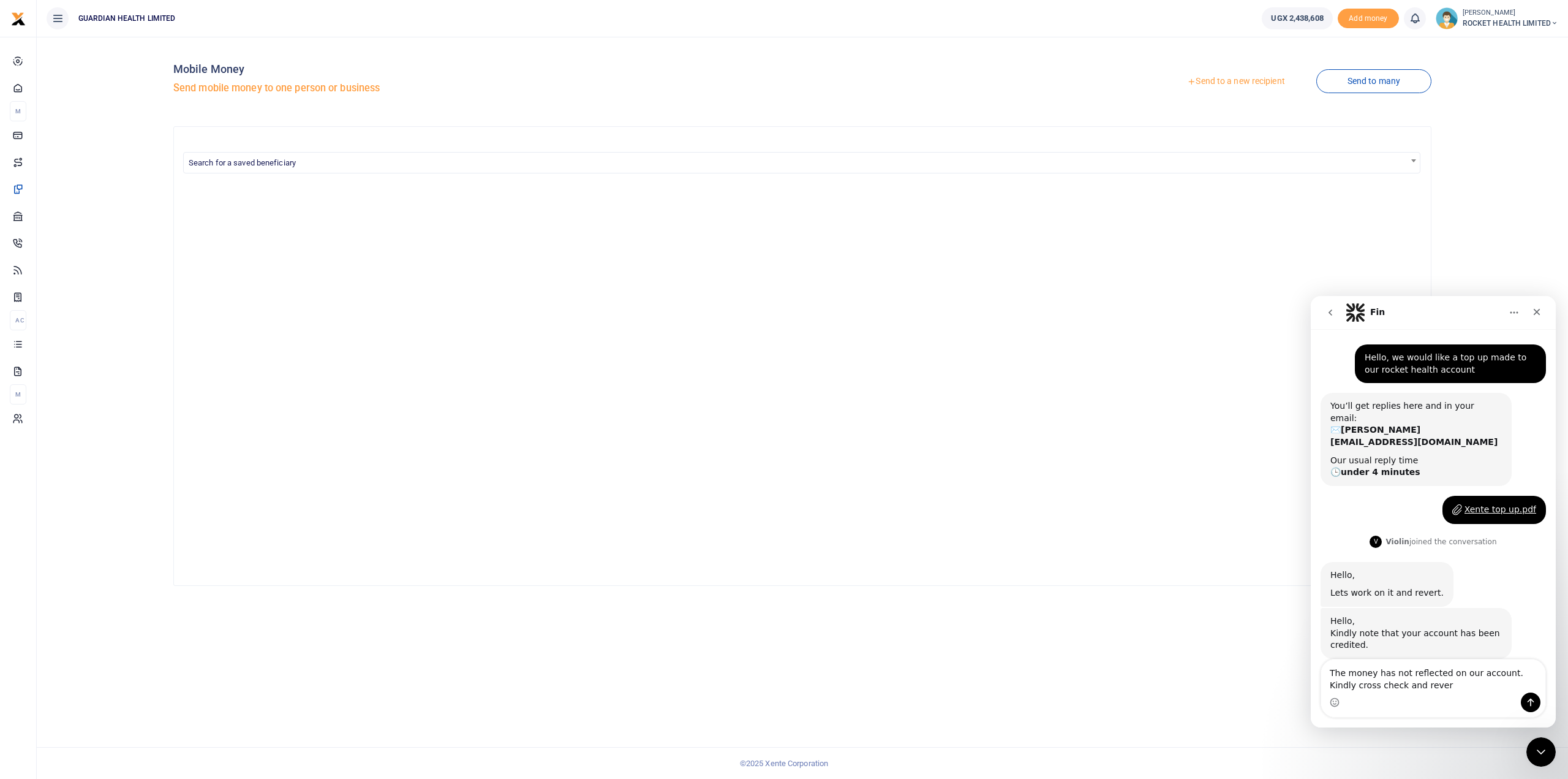
type textarea "The money has not reflected on our account. Kindly cross check and revert"
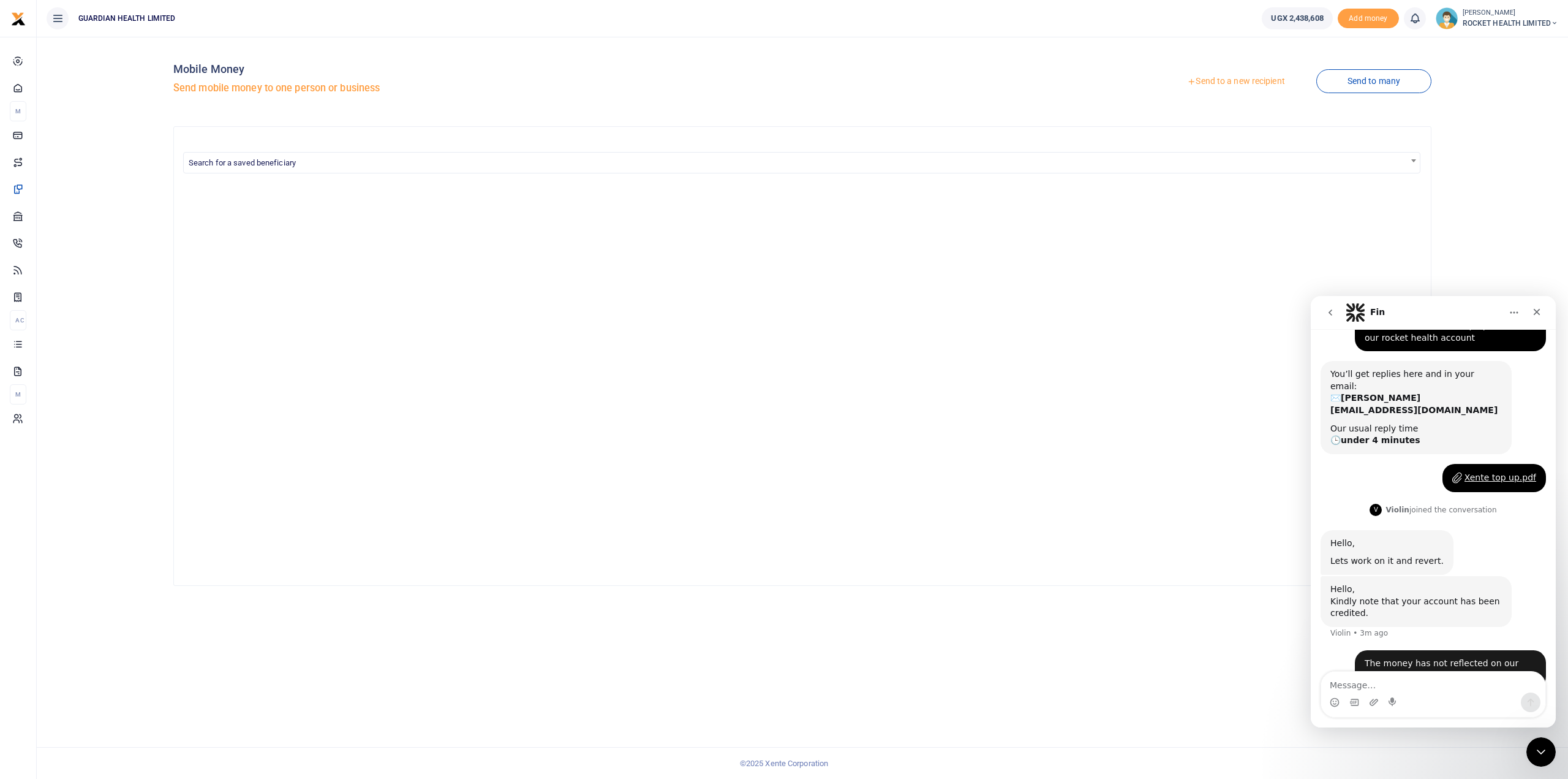
scroll to position [59, 0]
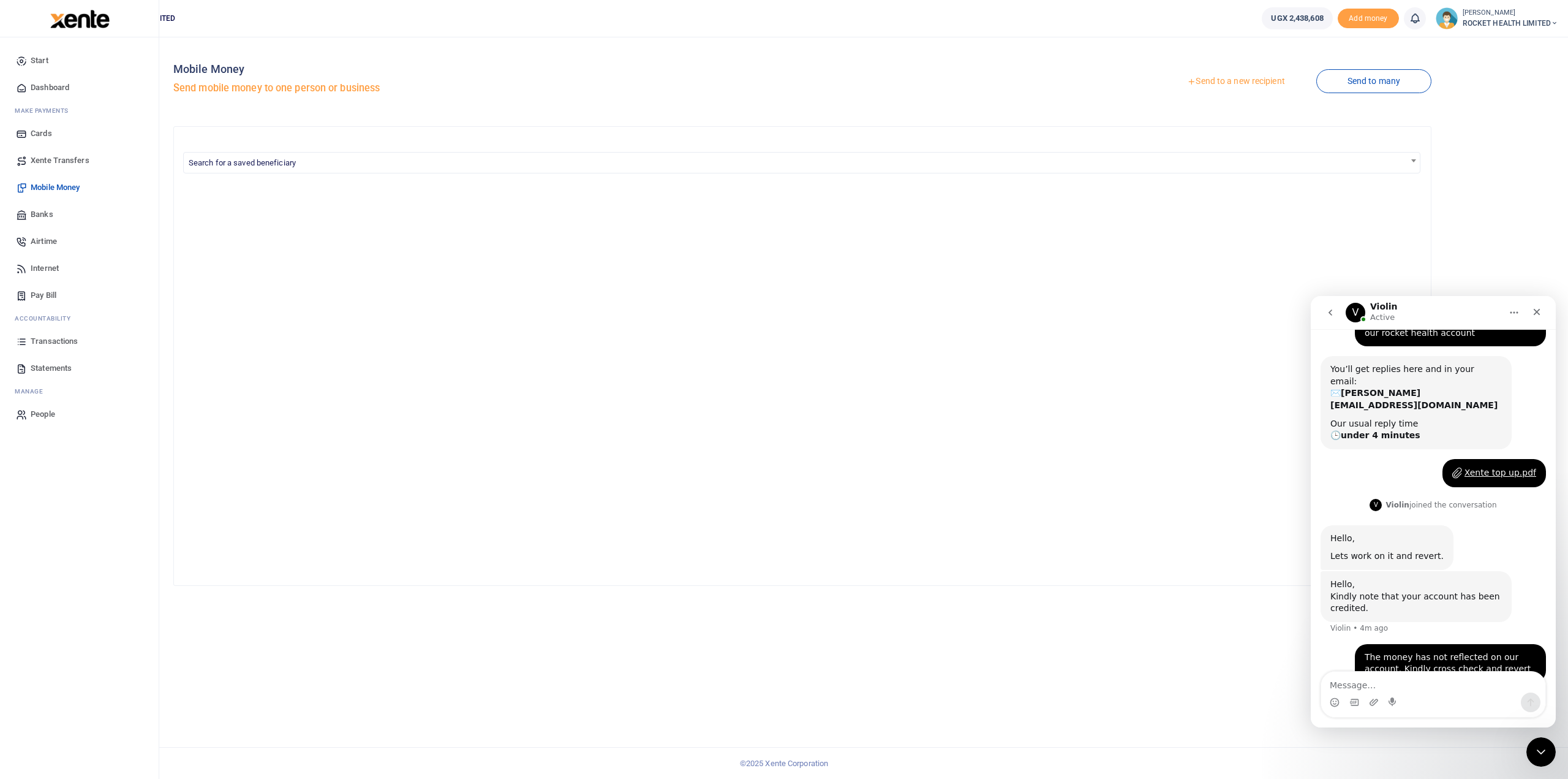
click at [53, 339] on span "Transactions" at bounding box center [54, 341] width 47 height 12
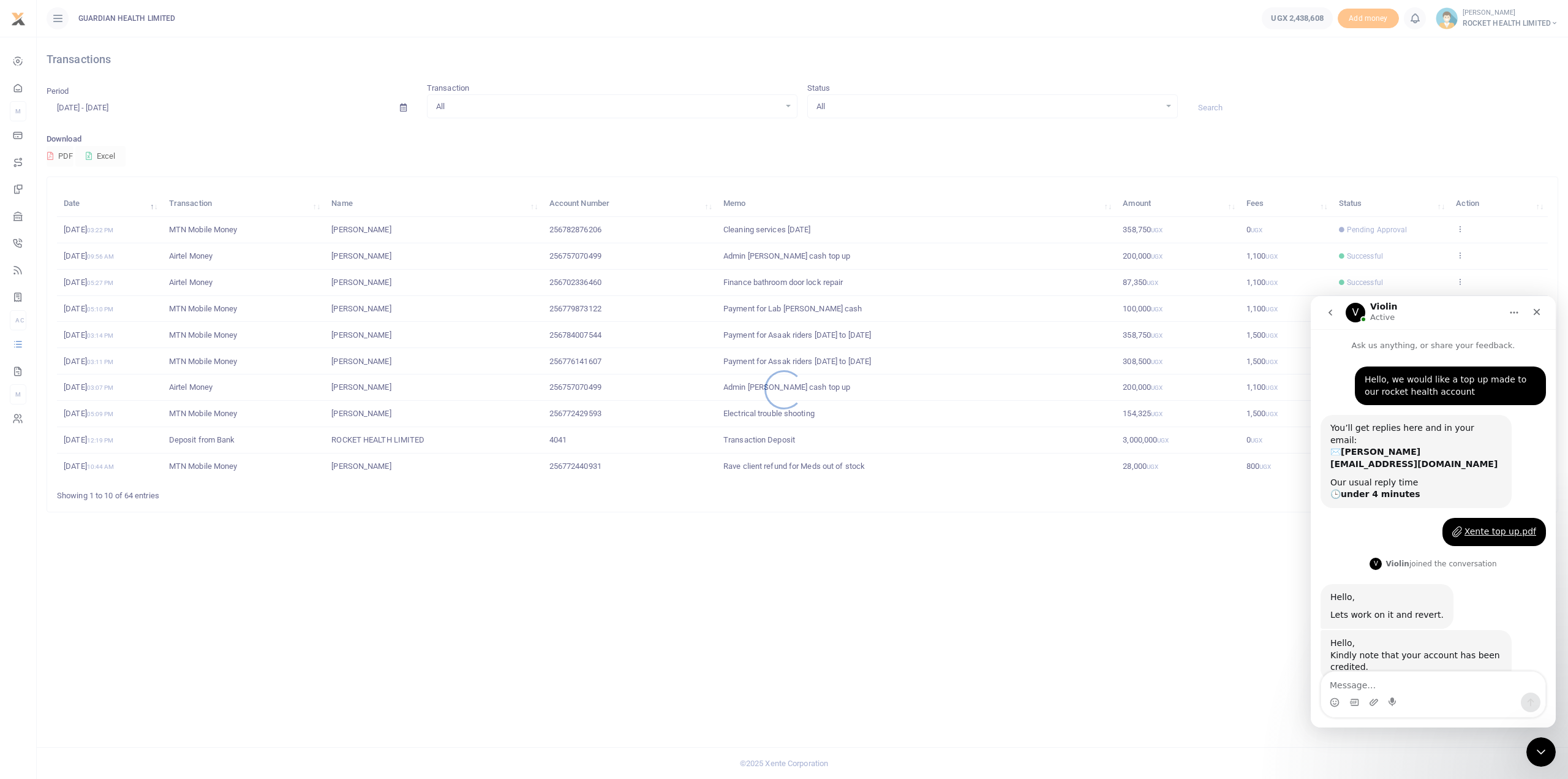
scroll to position [59, 0]
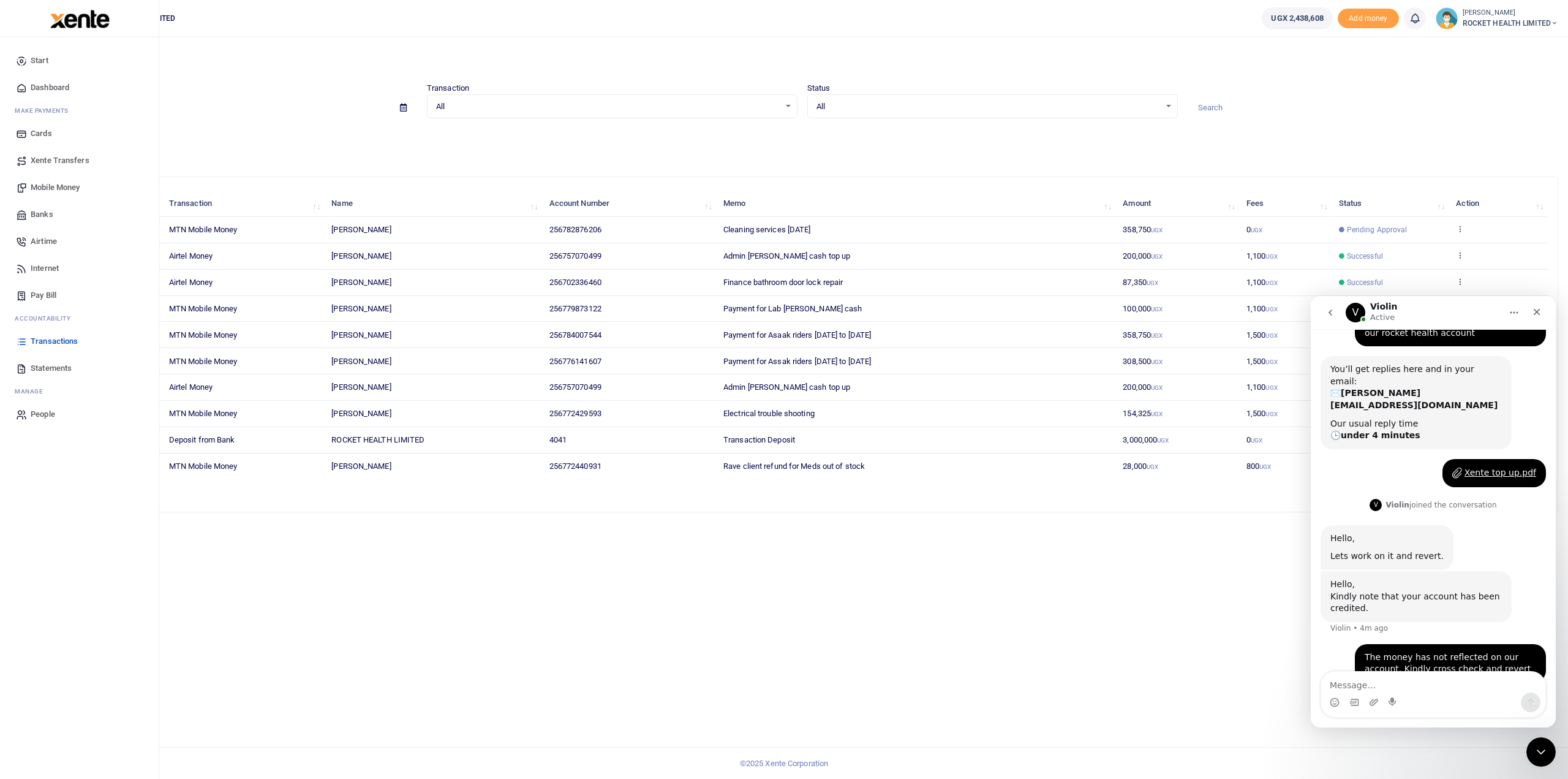
click at [52, 187] on span "Mobile Money" at bounding box center [55, 187] width 49 height 12
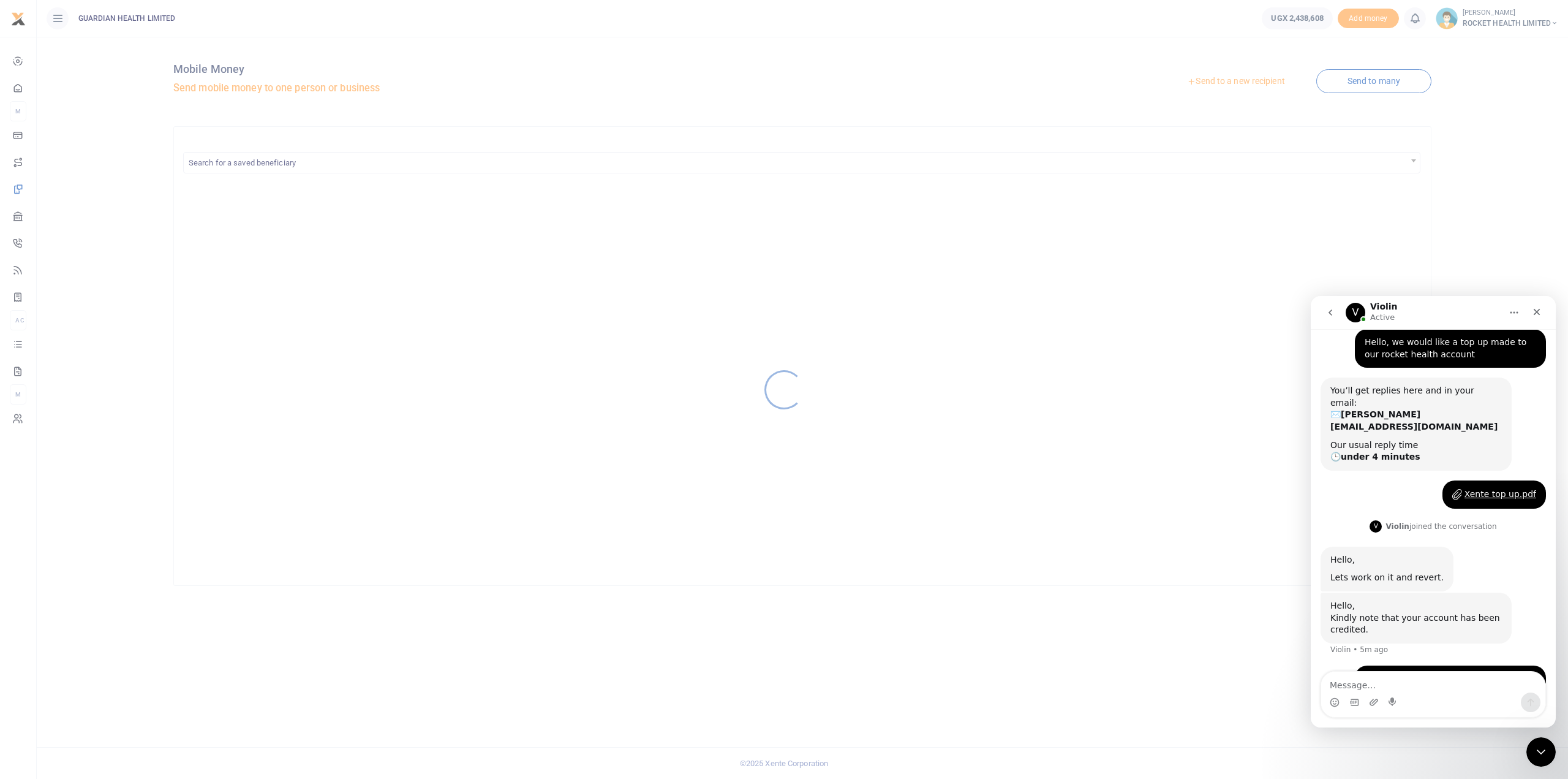
scroll to position [59, 0]
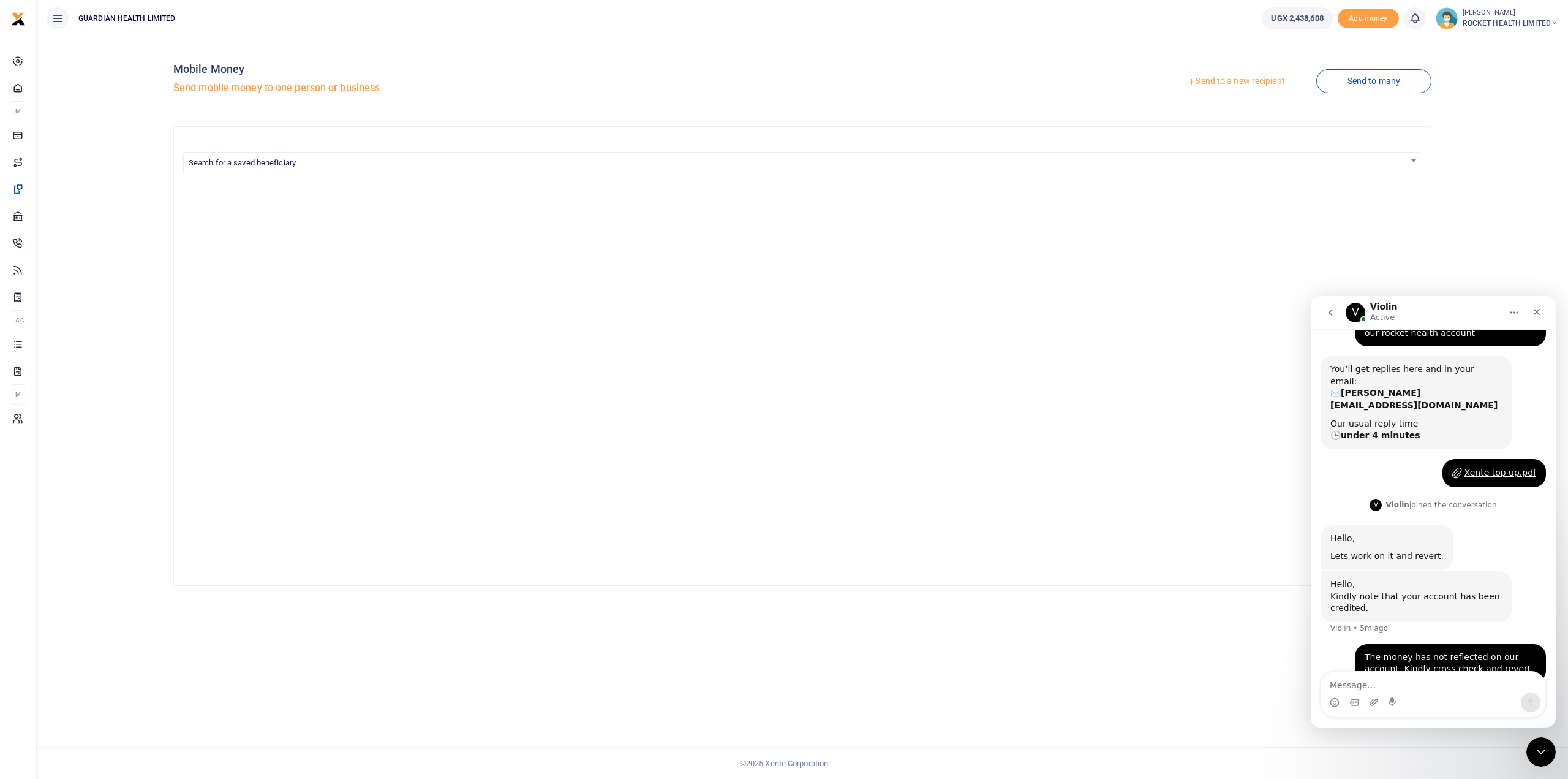
click at [1239, 85] on link "Send to a new recipient" at bounding box center [1235, 81] width 160 height 22
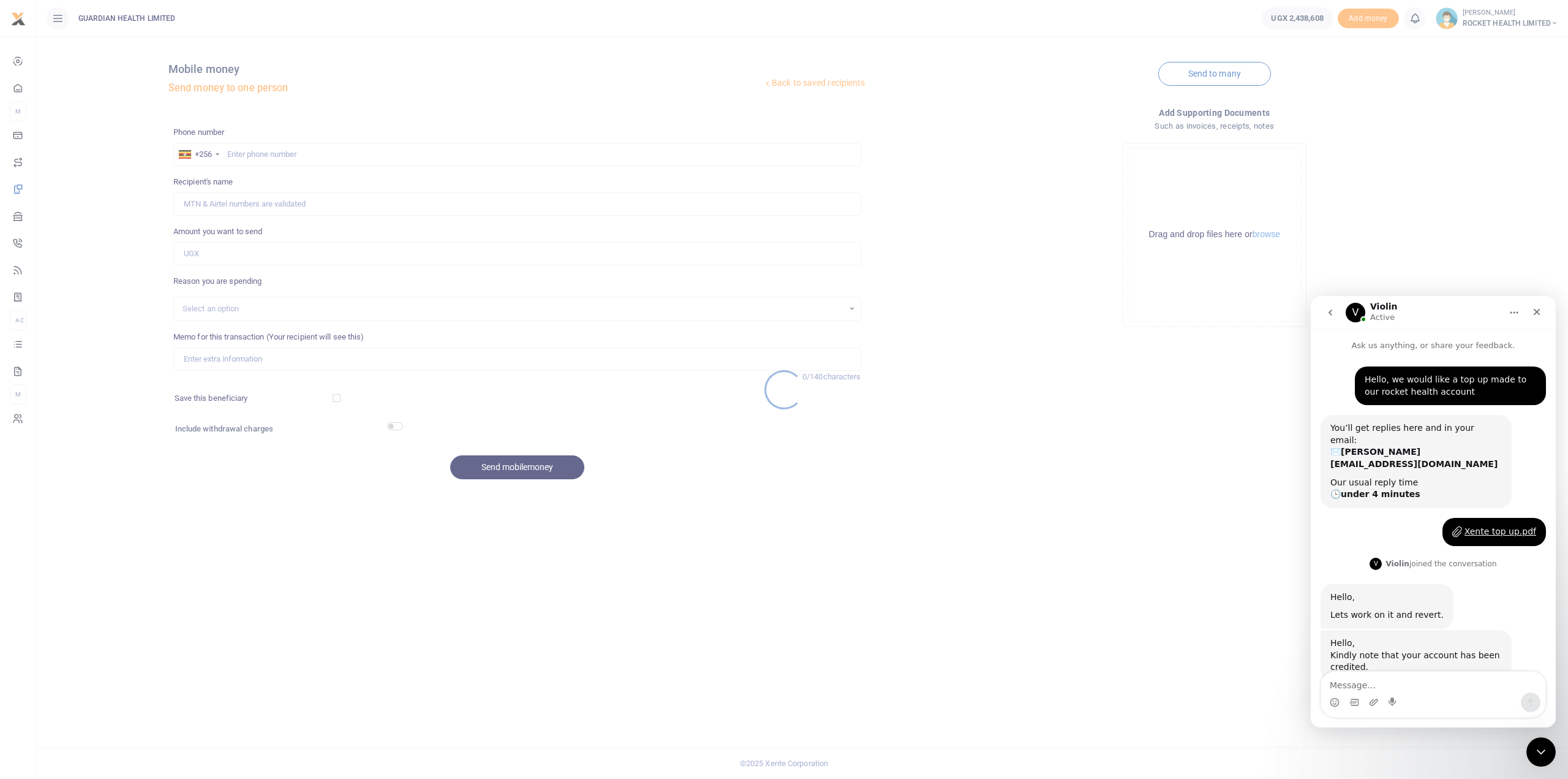
scroll to position [59, 0]
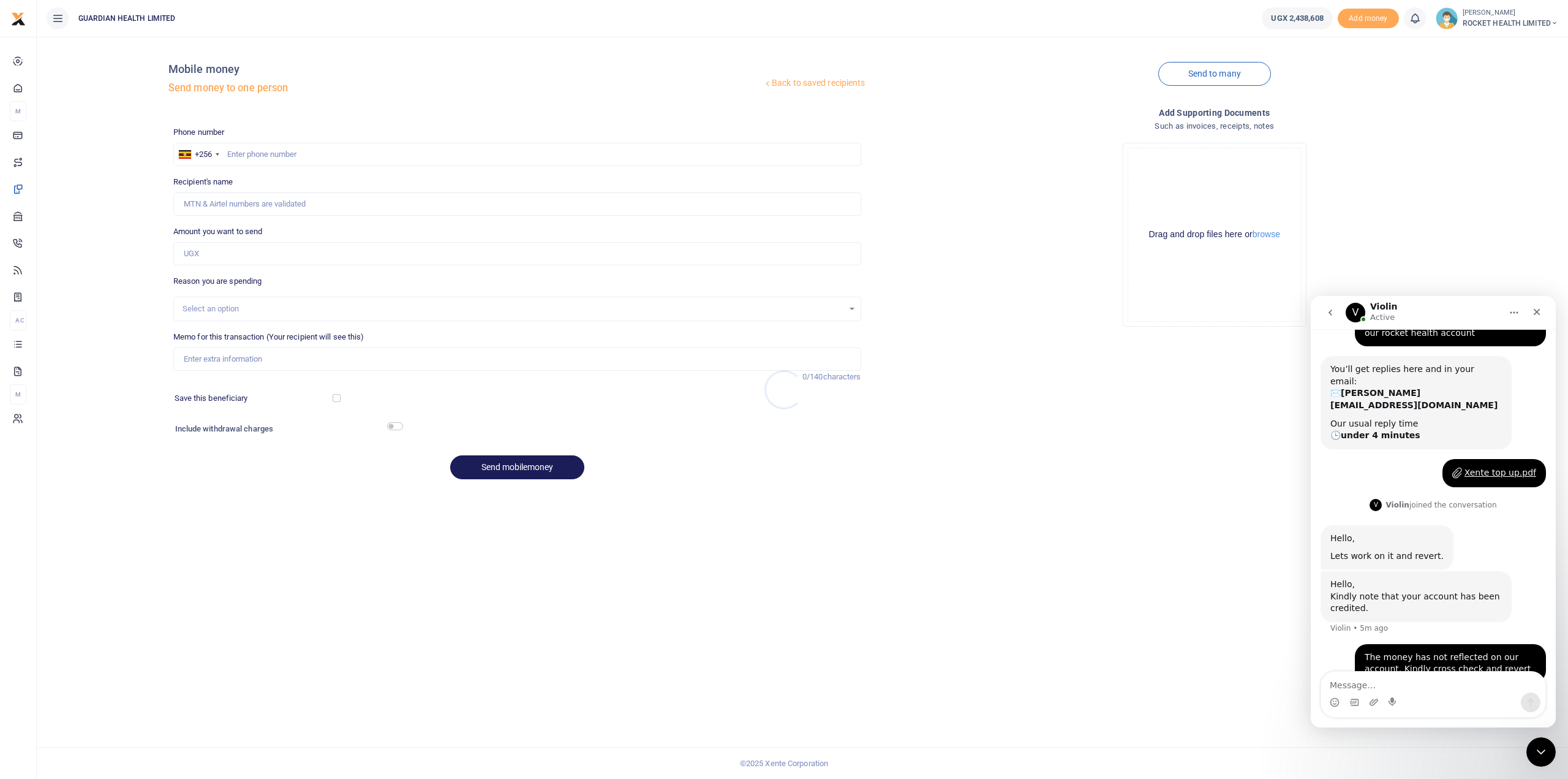
click at [252, 152] on div at bounding box center [784, 390] width 1568 height 779
click at [243, 150] on input "text" at bounding box center [517, 154] width 688 height 23
click at [274, 150] on input "text" at bounding box center [517, 154] width 688 height 23
type input "781670145"
type input "[PERSON_NAME]"
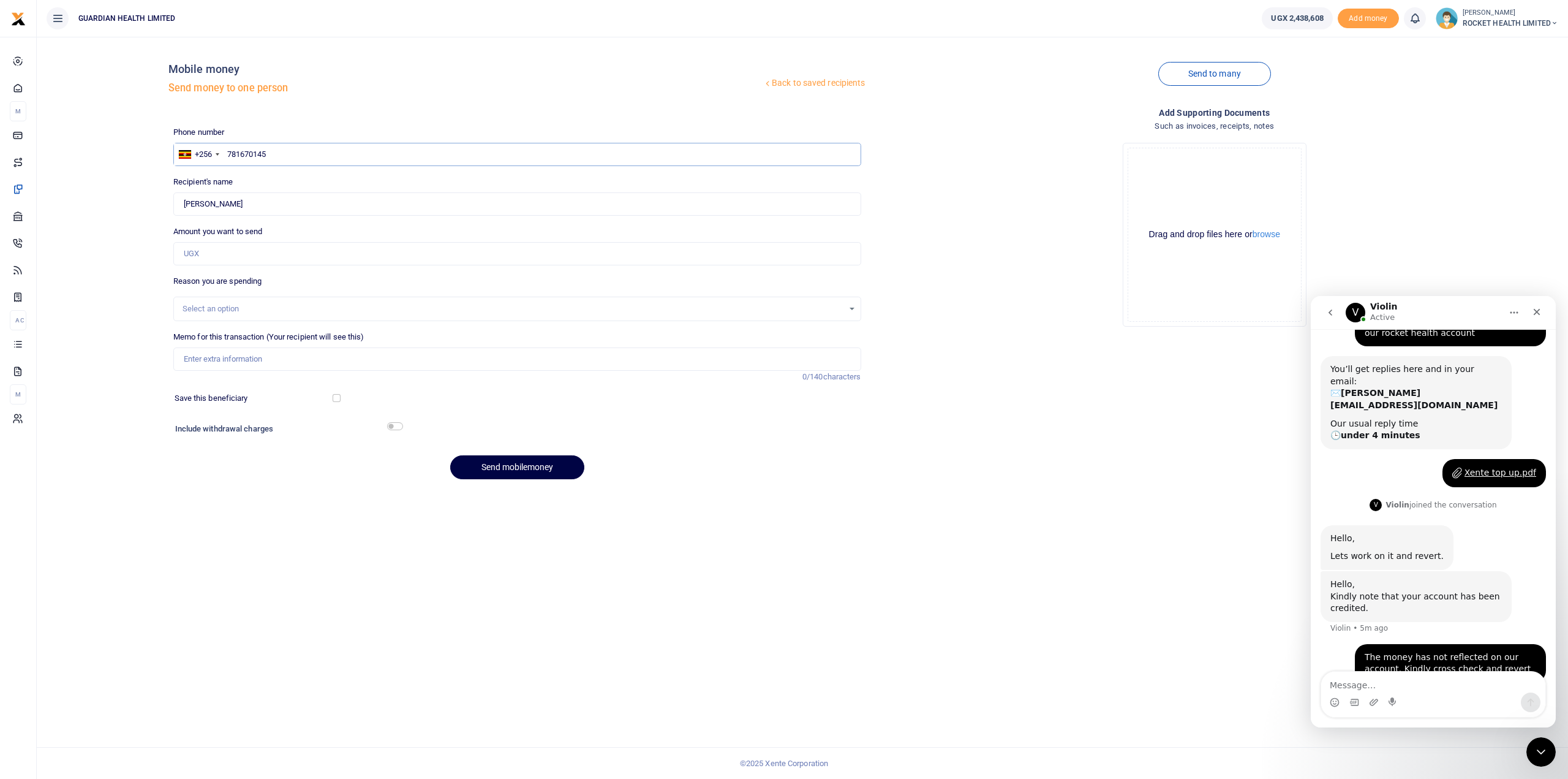
type input "781670145"
click at [221, 255] on input "Amount you want to send" at bounding box center [517, 253] width 688 height 23
type input "590,000"
click at [208, 316] on div "Select an option" at bounding box center [517, 309] width 688 height 25
click at [212, 311] on div "Select an option" at bounding box center [512, 308] width 661 height 12
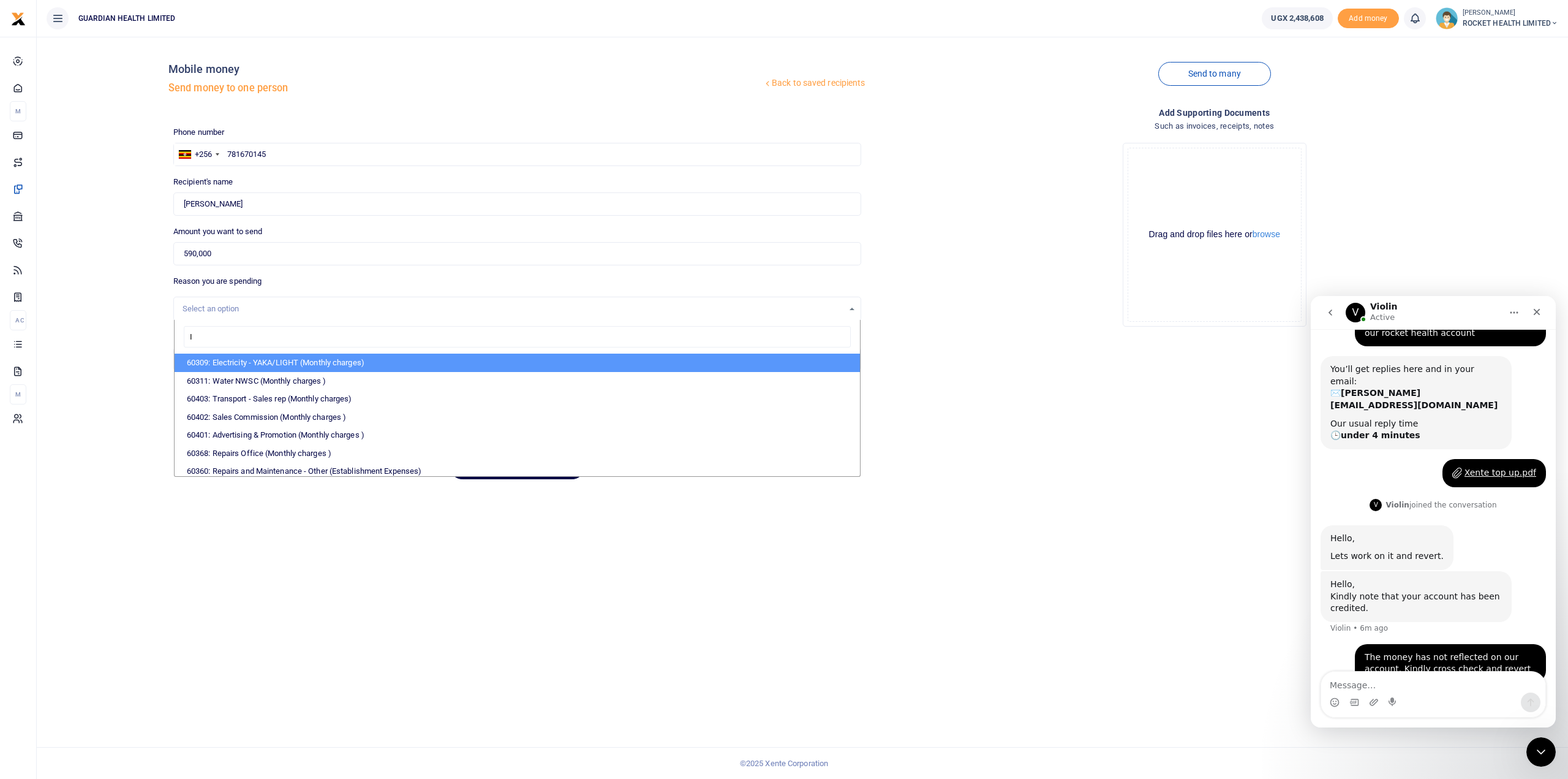
type input "IT"
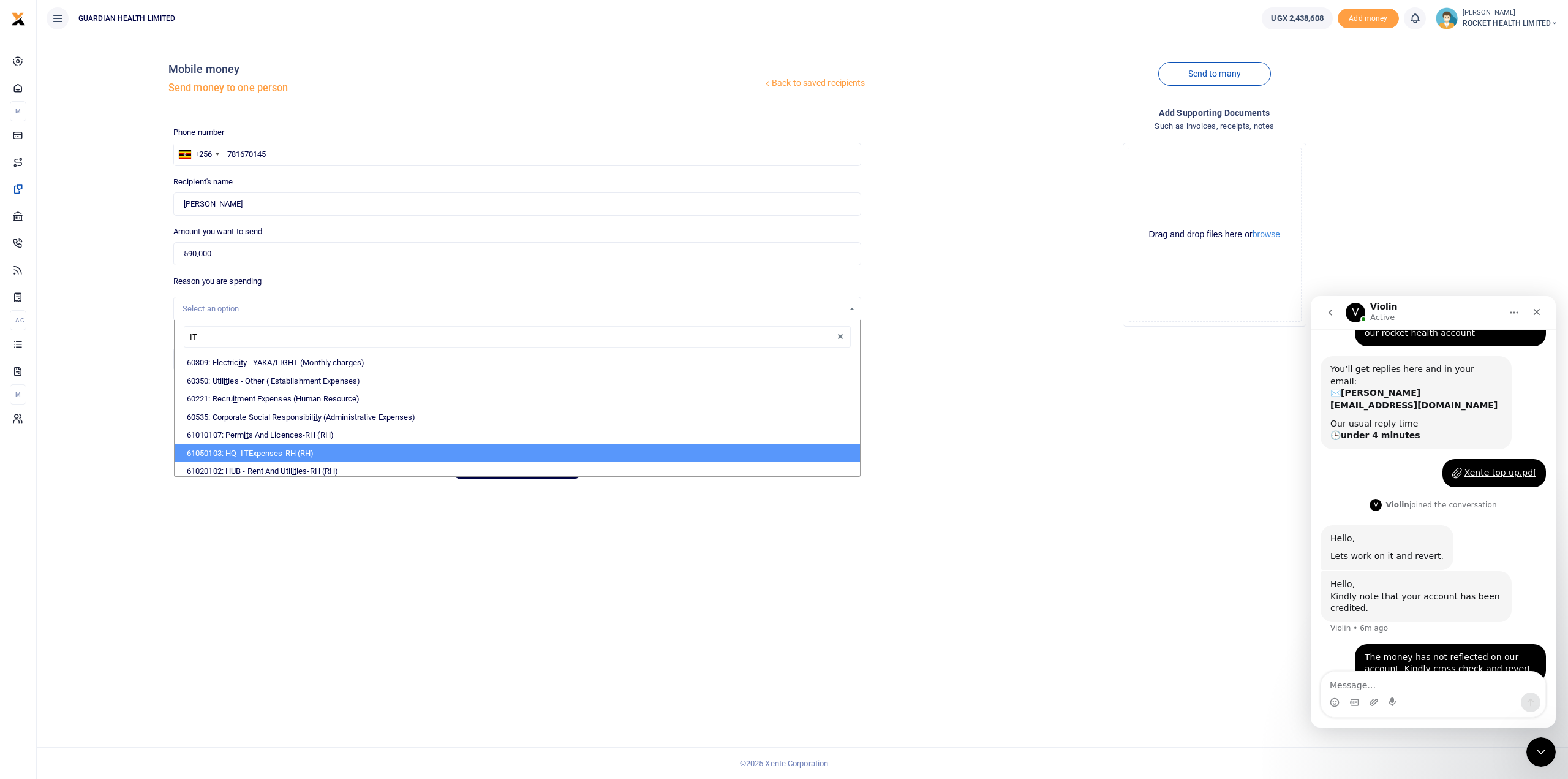
click at [288, 446] on li "61050103: HQ - IT Expenses-RH (RH)" at bounding box center [517, 453] width 686 height 18
select select "5444"
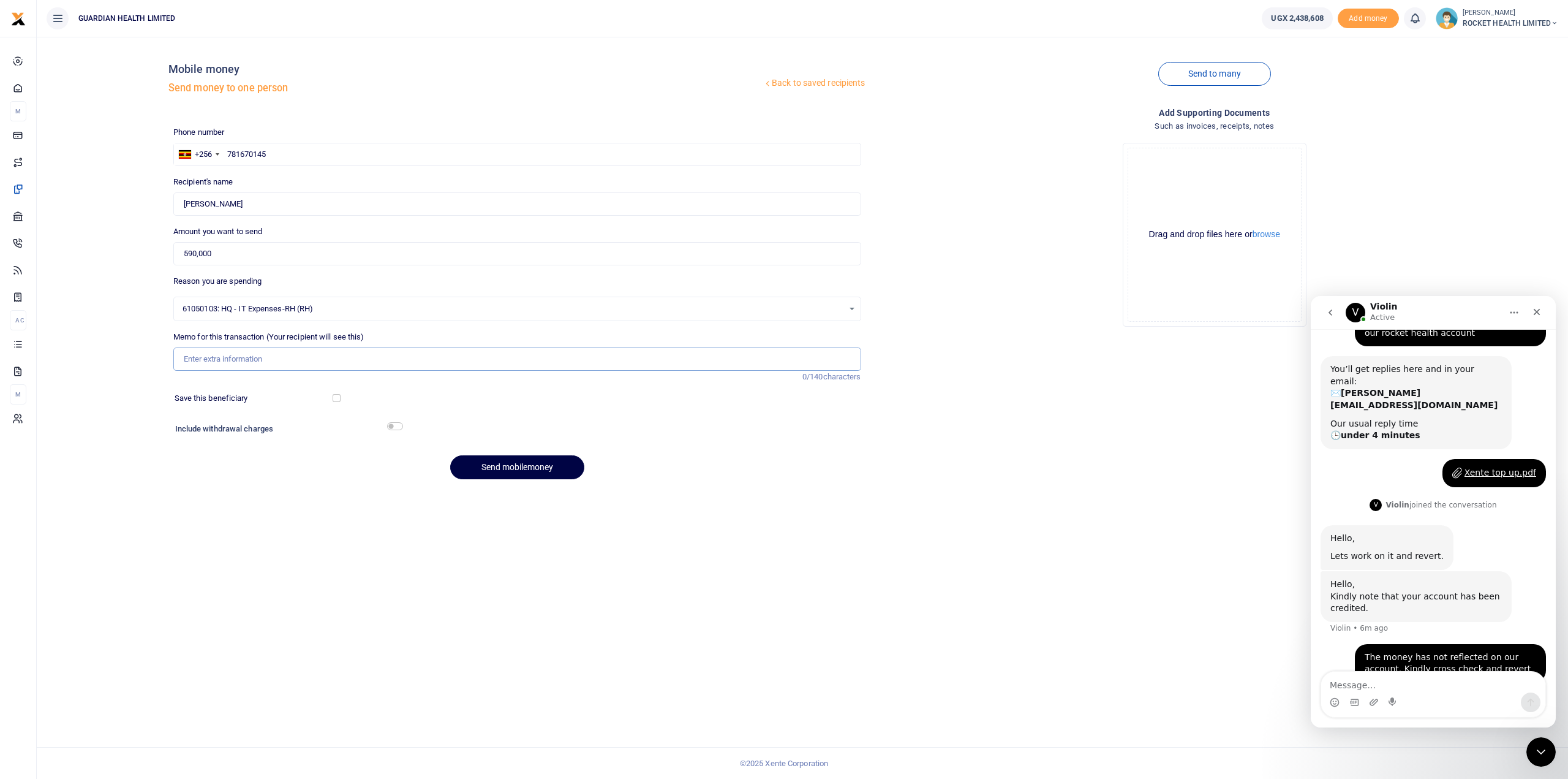
click at [262, 355] on input "Memo for this transaction (Your recipient will see this)" at bounding box center [517, 359] width 688 height 23
type input "Printer repairs and adapters"
click at [335, 396] on input "checkbox" at bounding box center [337, 398] width 8 height 8
checkbox input "true"
click at [404, 428] on div at bounding box center [604, 430] width 406 height 19
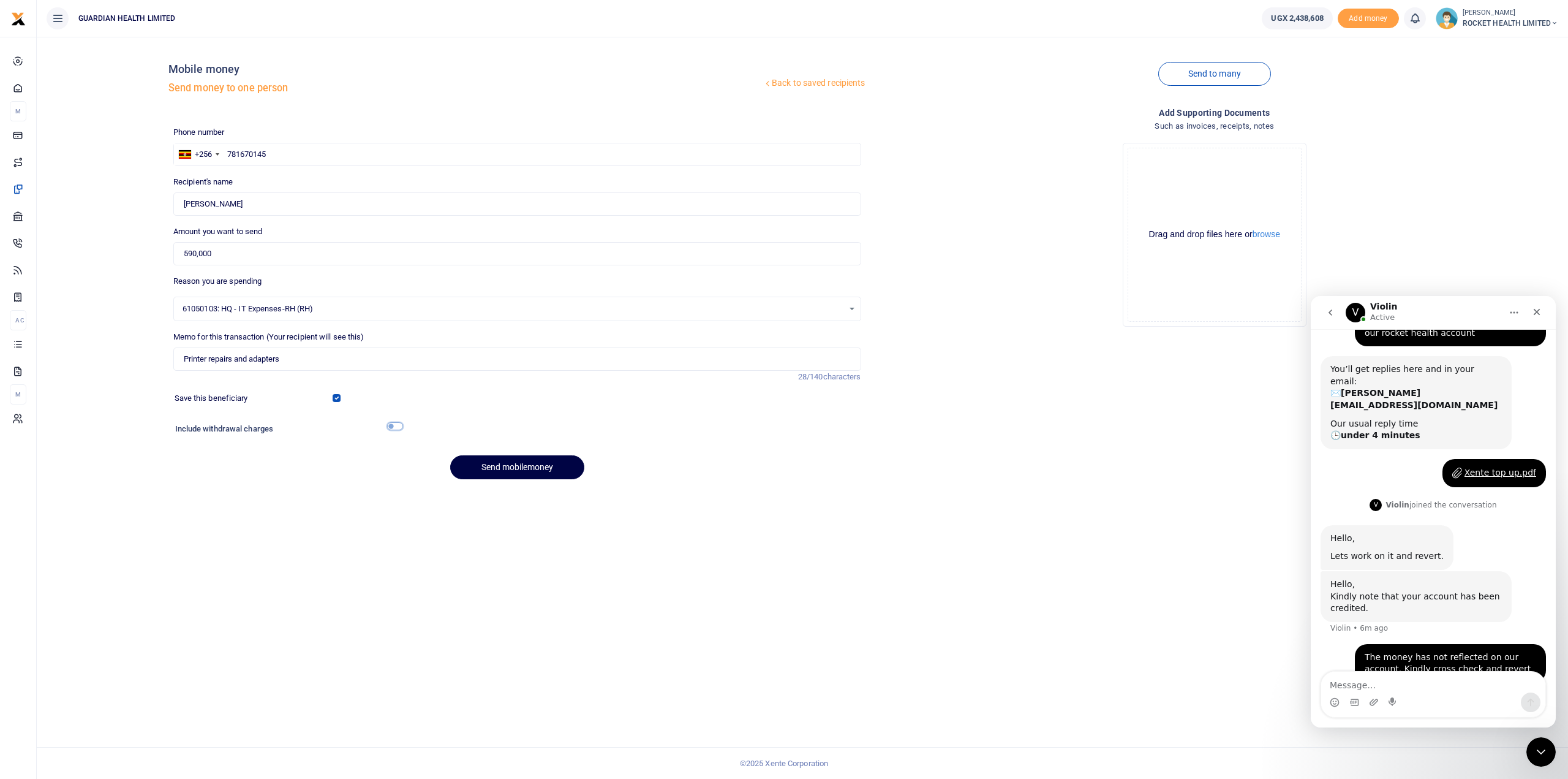
click at [394, 427] on input "checkbox" at bounding box center [395, 426] width 16 height 8
checkbox input "true"
click at [519, 502] on button "Send mobilemoney" at bounding box center [517, 501] width 134 height 24
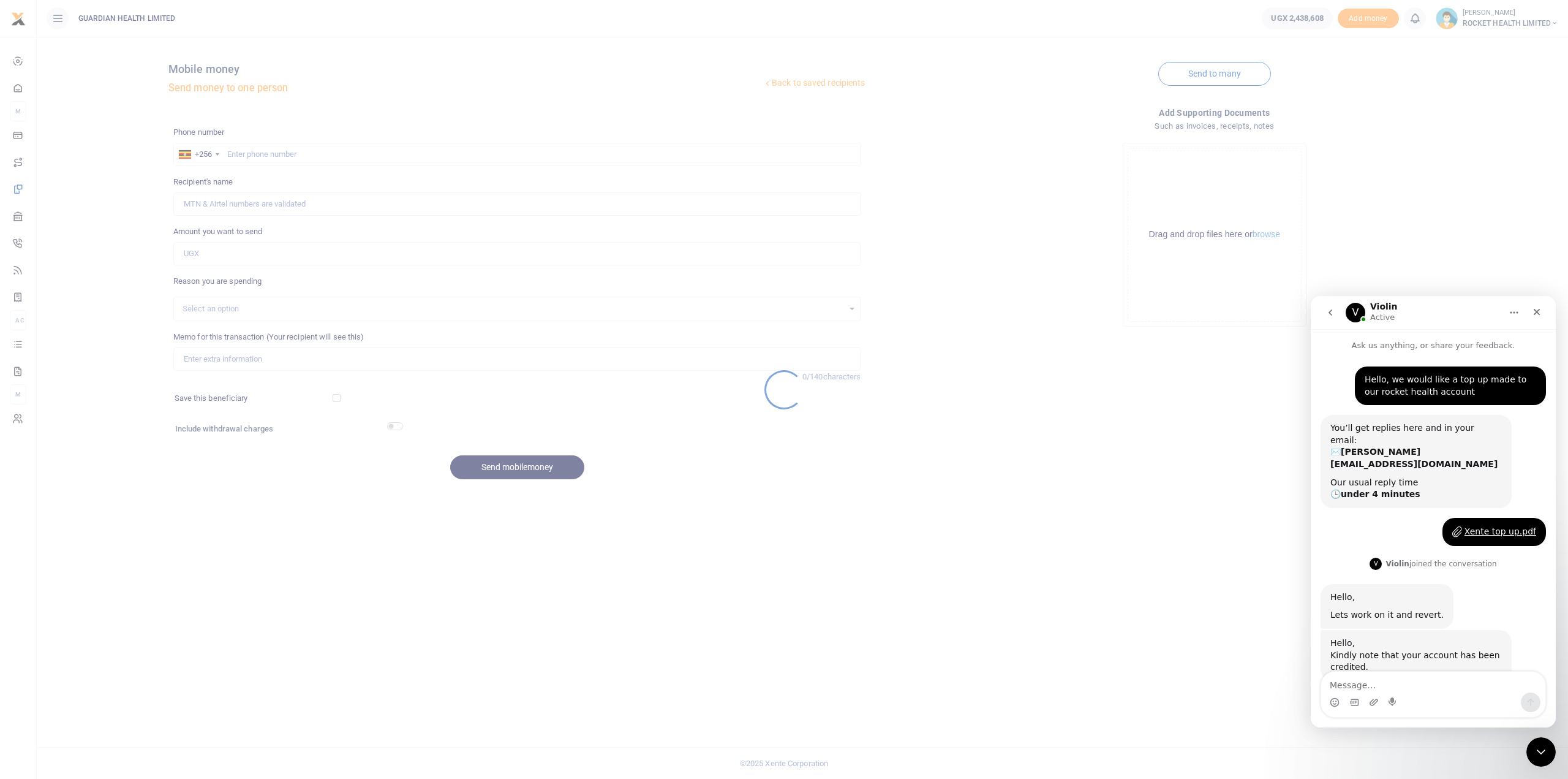
scroll to position [59, 0]
